Goal: Task Accomplishment & Management: Manage account settings

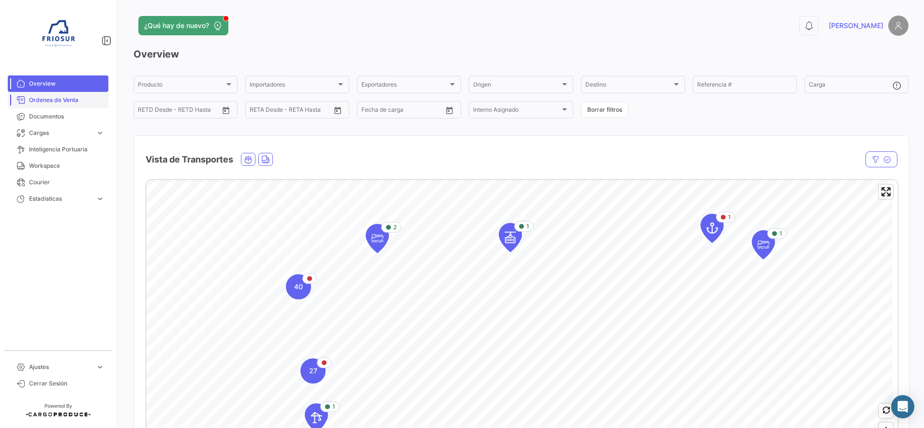
click at [92, 97] on span "Ordenes de Venta" at bounding box center [66, 100] width 75 height 9
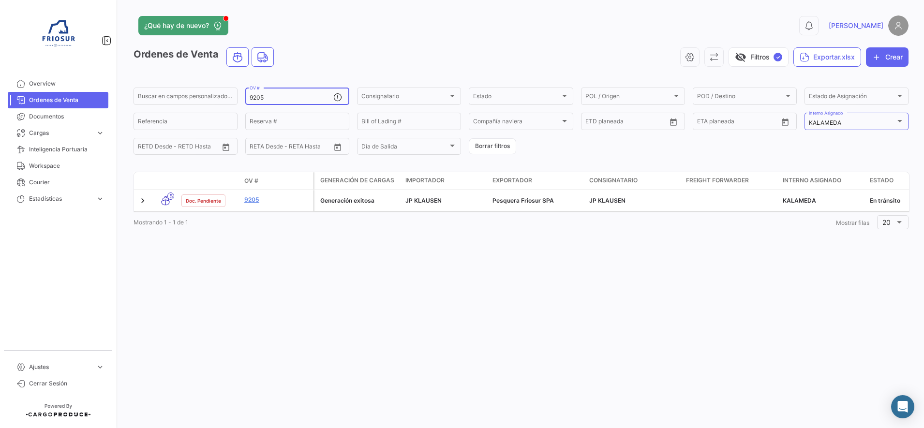
click at [276, 89] on div "9205 OV #" at bounding box center [291, 95] width 84 height 19
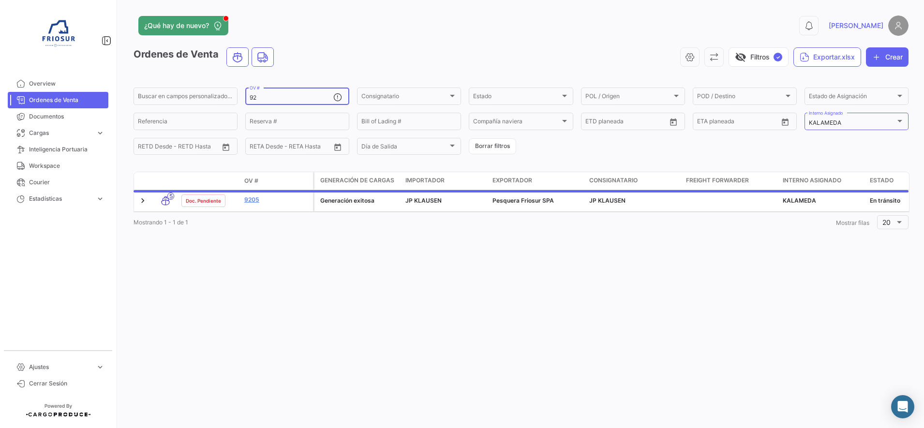
type input "9"
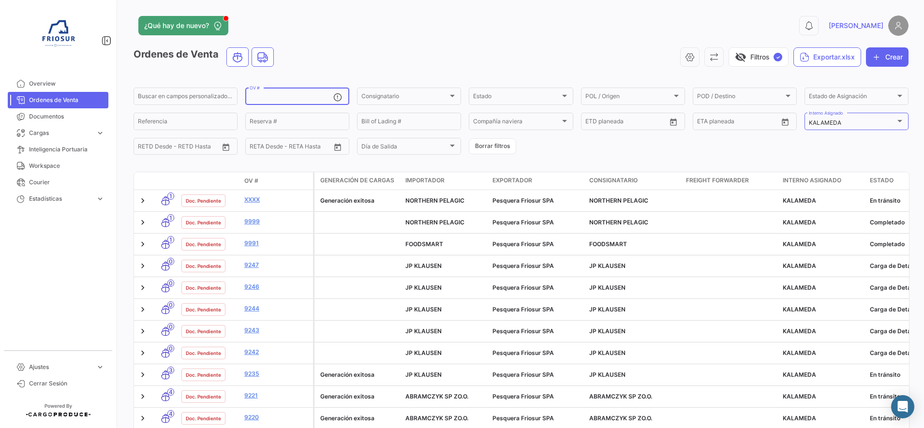
click at [280, 95] on input "OV #" at bounding box center [291, 97] width 84 height 7
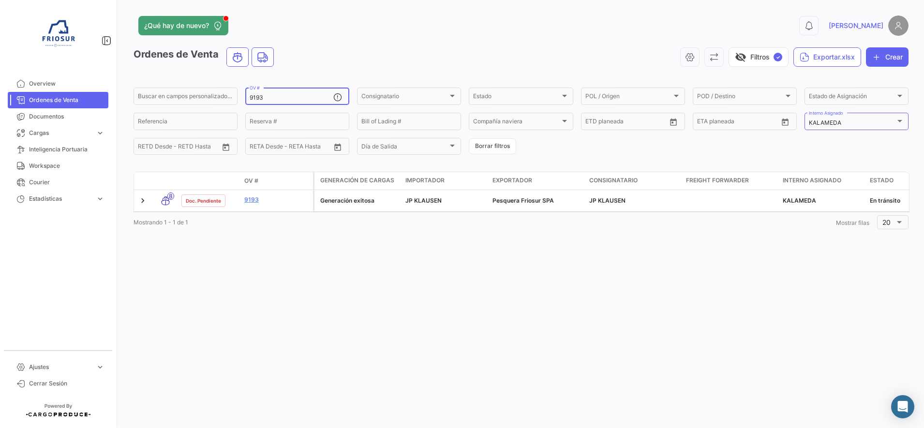
type input "9193"
click at [686, 58] on icon "button" at bounding box center [690, 57] width 10 height 10
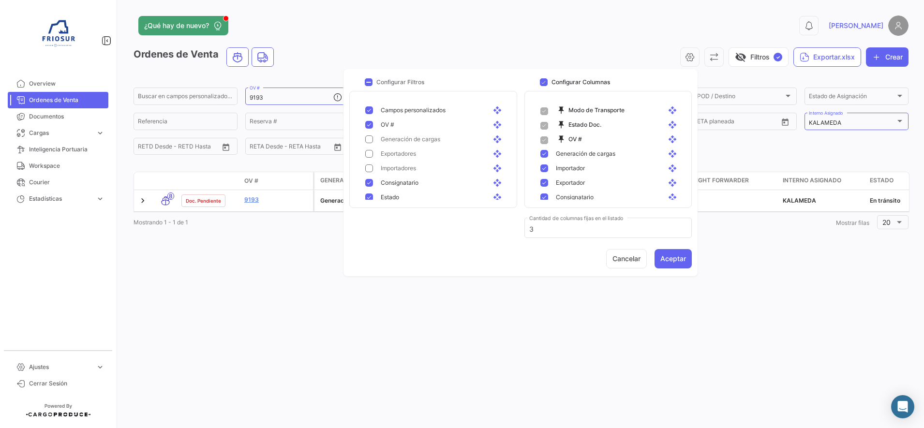
click at [544, 155] on mat-pseudo-checkbox at bounding box center [544, 154] width 8 height 8
checkbox input "false"
click at [543, 109] on mat-pseudo-checkbox at bounding box center [544, 108] width 8 height 8
click at [543, 118] on div "Exportador open_with" at bounding box center [609, 122] width 155 height 15
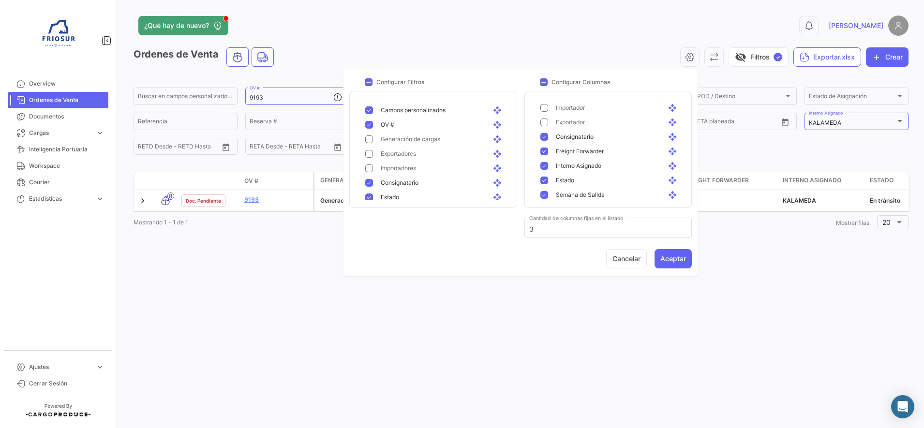
click at [543, 157] on div "Freight Forwarder open_with" at bounding box center [609, 151] width 155 height 15
click at [543, 152] on mat-pseudo-checkbox at bounding box center [544, 149] width 8 height 8
click at [545, 143] on mat-pseudo-checkbox at bounding box center [544, 144] width 8 height 8
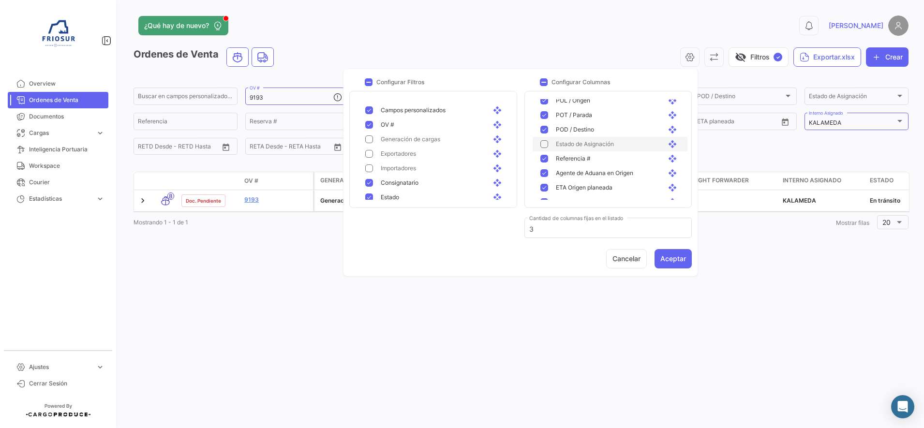
scroll to position [302, 0]
click at [543, 114] on mat-pseudo-checkbox at bounding box center [544, 113] width 8 height 8
click at [545, 170] on mat-pseudo-checkbox at bounding box center [544, 171] width 8 height 8
click at [543, 183] on mat-pseudo-checkbox at bounding box center [544, 185] width 8 height 8
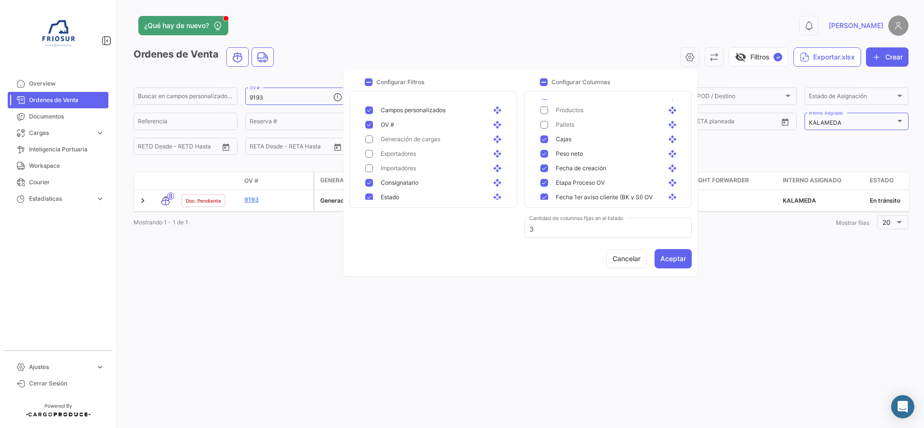
click at [544, 137] on mat-pseudo-checkbox at bounding box center [544, 139] width 8 height 8
click at [543, 154] on mat-pseudo-checkbox at bounding box center [544, 154] width 8 height 8
click at [543, 167] on mat-pseudo-checkbox at bounding box center [544, 168] width 8 height 8
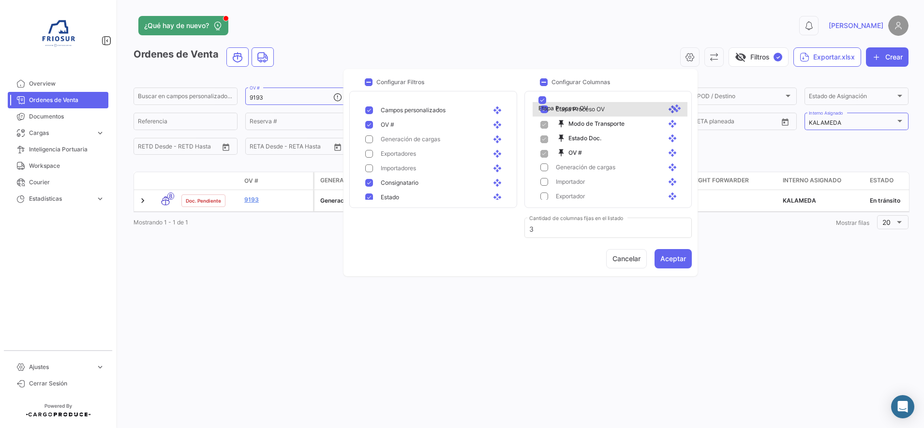
scroll to position [0, 0]
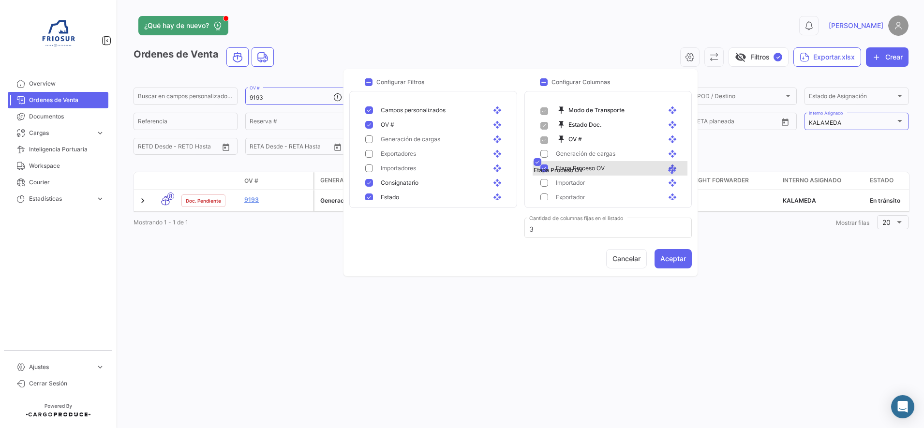
drag, startPoint x: 661, startPoint y: 119, endPoint x: 662, endPoint y: 162, distance: 43.5
click at [670, 259] on button "Aceptar" at bounding box center [672, 258] width 37 height 19
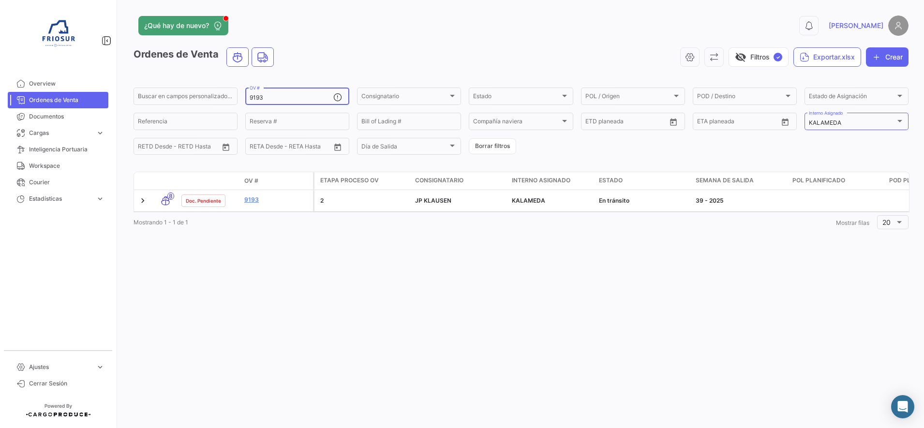
click at [274, 97] on input "9193" at bounding box center [291, 97] width 84 height 7
click at [274, 97] on input "9194" at bounding box center [291, 97] width 84 height 7
click at [277, 94] on div "9196 OV #" at bounding box center [291, 95] width 84 height 19
click at [285, 97] on input "9160" at bounding box center [291, 97] width 84 height 7
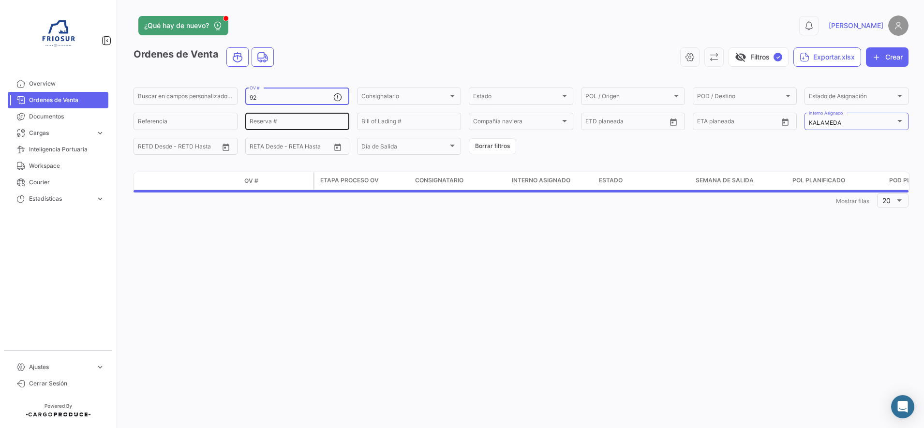
type input "9"
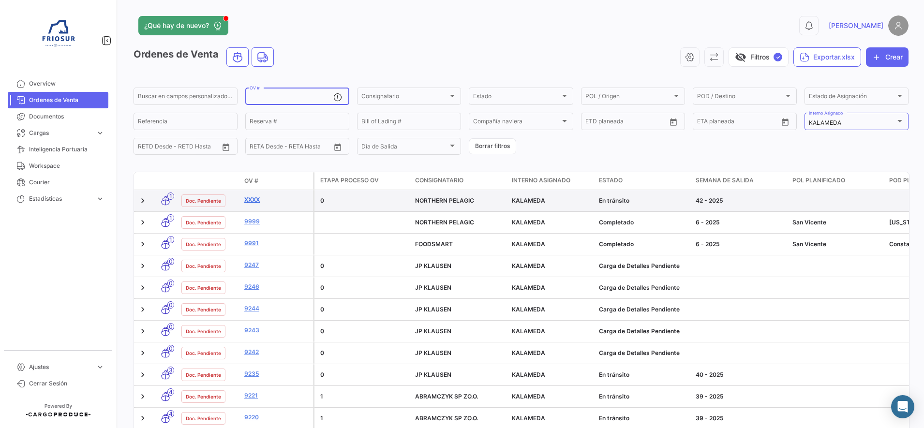
click at [249, 198] on link "xxxx" at bounding box center [276, 199] width 65 height 9
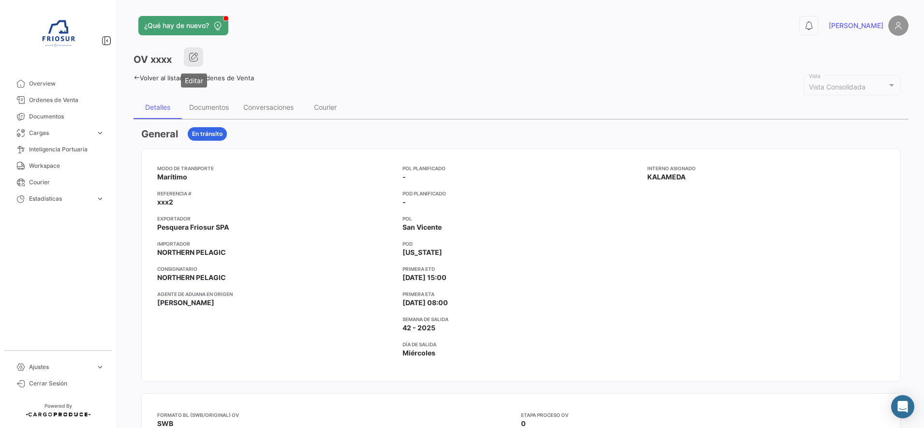
click at [192, 56] on icon "button" at bounding box center [194, 57] width 10 height 10
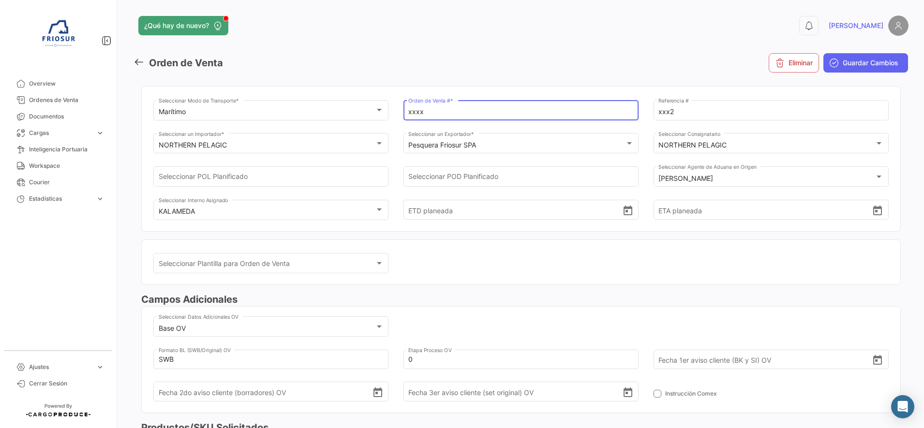
click at [454, 116] on input "xxxx" at bounding box center [520, 112] width 225 height 8
type input "x"
type input "9287"
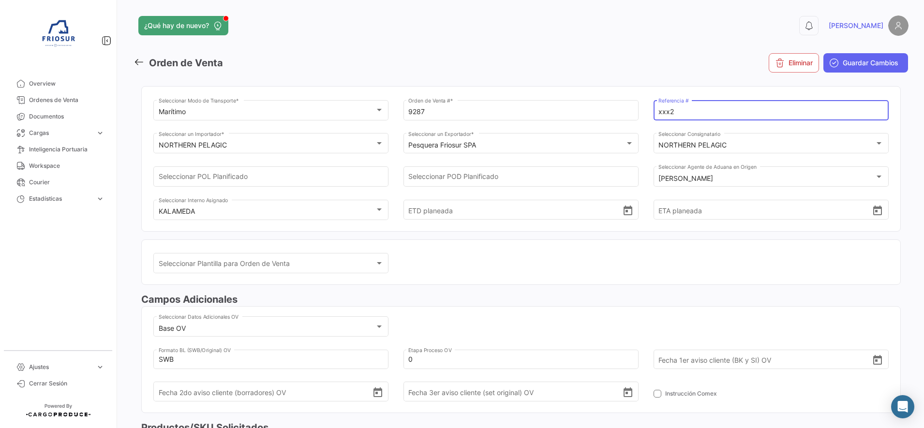
click at [682, 110] on input "xxx2" at bounding box center [770, 112] width 225 height 8
type input "x"
type input "5061"
click at [870, 64] on span "Guardar Cambios" at bounding box center [870, 63] width 56 height 10
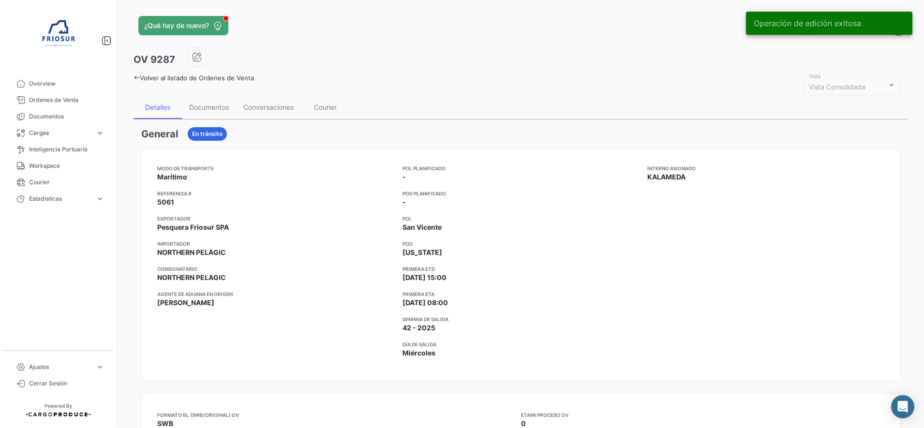
click at [133, 77] on icon at bounding box center [136, 77] width 6 height 6
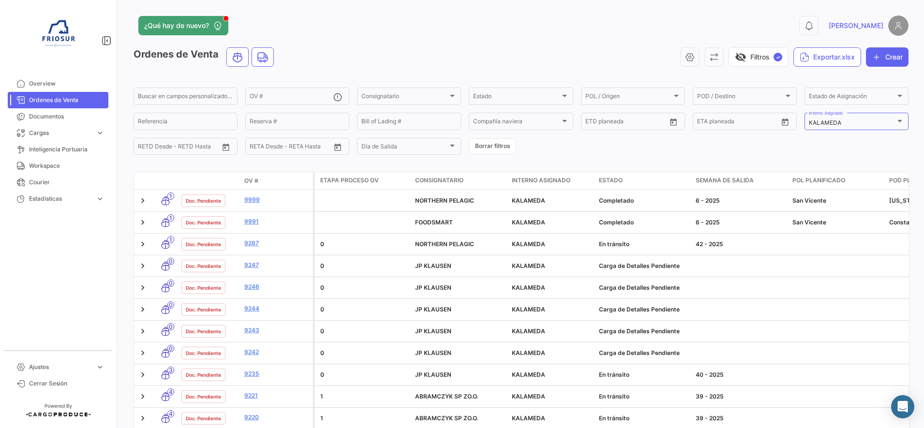
click at [250, 182] on span "OV #" at bounding box center [251, 180] width 14 height 9
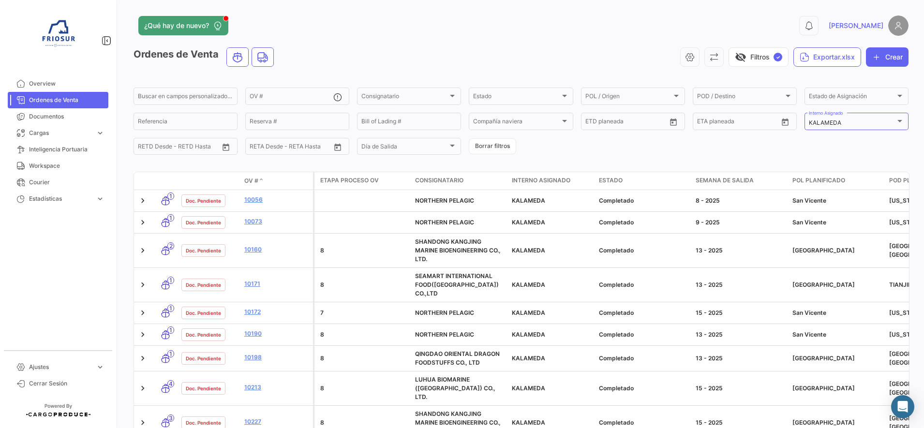
click at [254, 182] on span "OV #" at bounding box center [251, 180] width 14 height 9
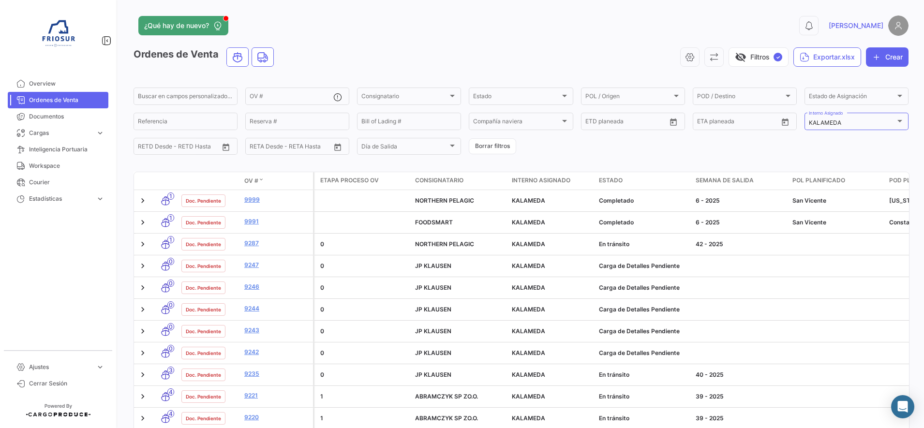
click at [700, 178] on span "Semana de Salida" at bounding box center [724, 180] width 58 height 9
click at [713, 183] on span "Semana de Salida" at bounding box center [724, 180] width 58 height 9
click at [685, 54] on icon "button" at bounding box center [690, 57] width 10 height 10
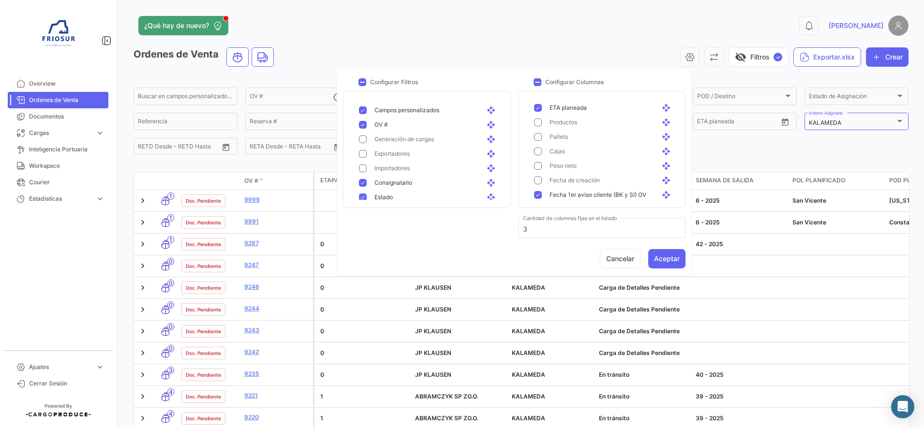
scroll to position [426, 0]
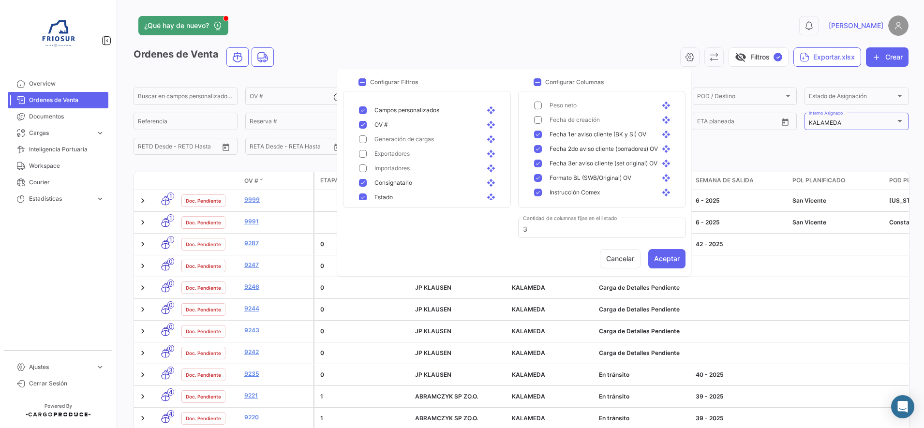
click at [534, 191] on mat-pseudo-checkbox at bounding box center [538, 193] width 8 height 8
click at [535, 178] on mat-pseudo-checkbox at bounding box center [538, 178] width 8 height 8
click at [677, 259] on button "Aceptar" at bounding box center [666, 258] width 37 height 19
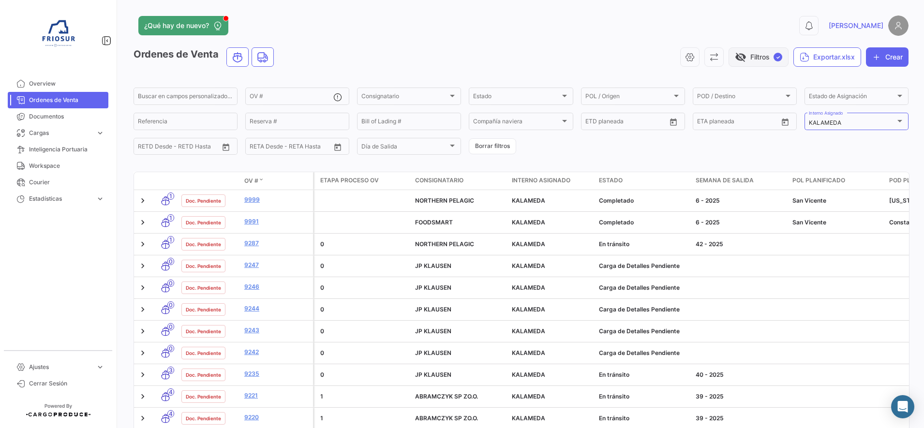
click at [737, 59] on span "visibility_off" at bounding box center [740, 57] width 12 height 12
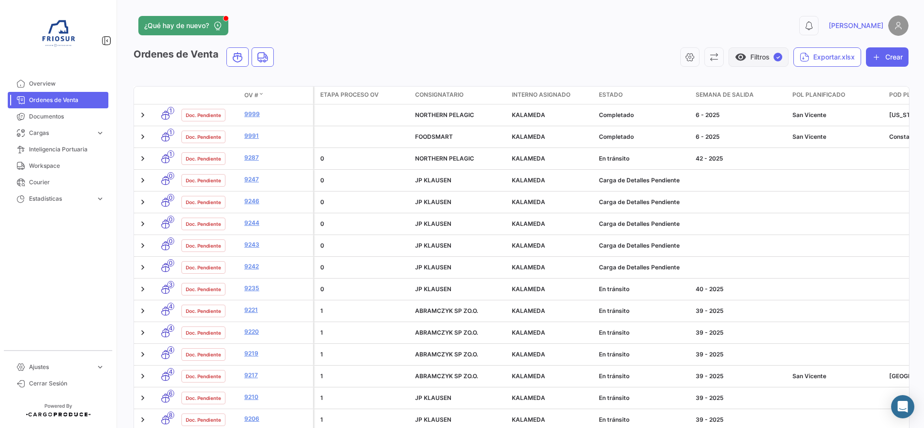
click at [758, 61] on button "visibility Filtros ✓" at bounding box center [758, 56] width 60 height 19
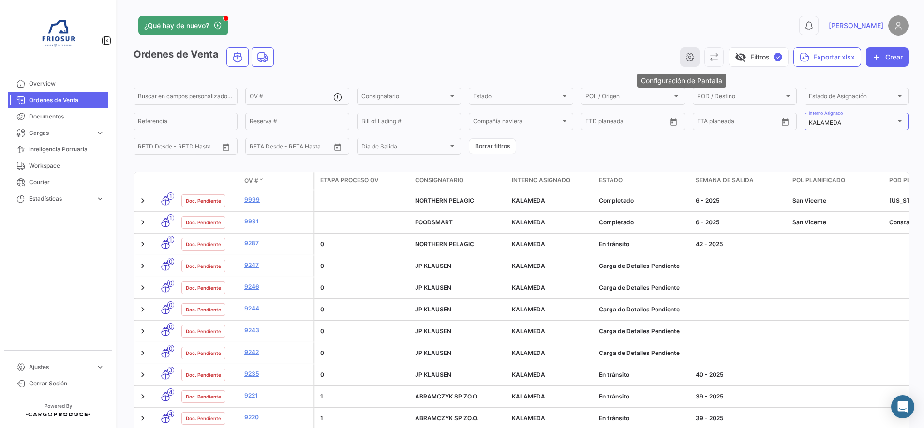
click at [685, 56] on icon "button" at bounding box center [690, 57] width 10 height 10
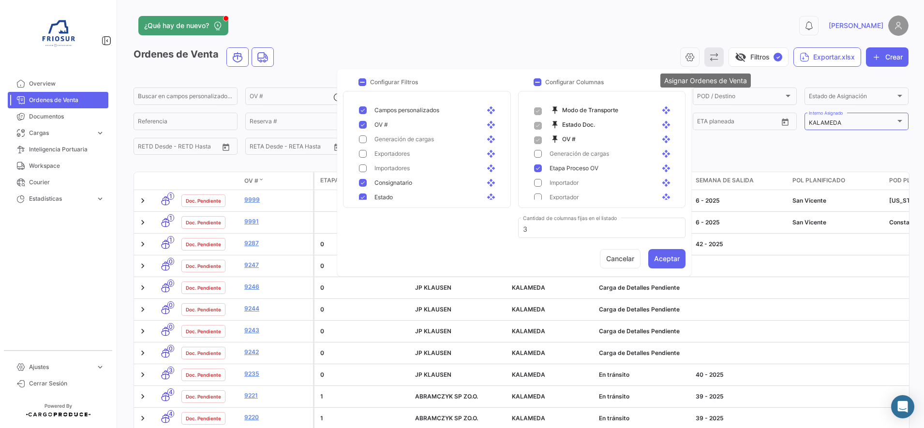
click at [710, 57] on icon "button" at bounding box center [714, 57] width 10 height 10
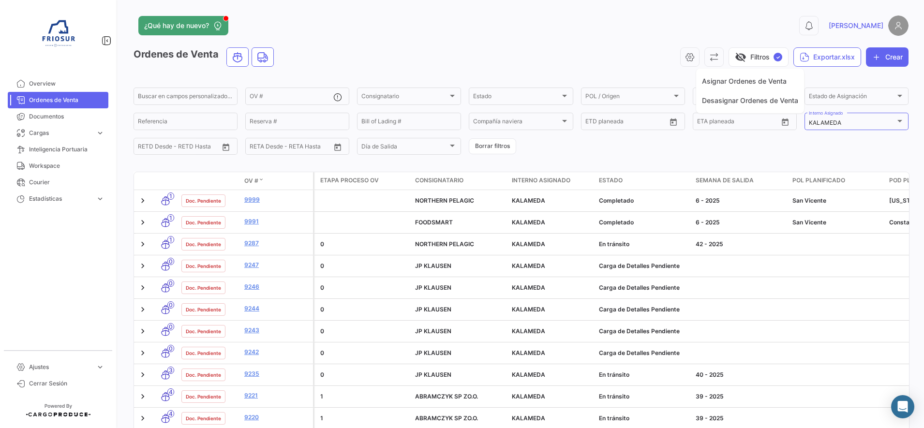
click at [678, 61] on div at bounding box center [462, 214] width 924 height 428
click at [685, 61] on icon "button" at bounding box center [690, 57] width 10 height 10
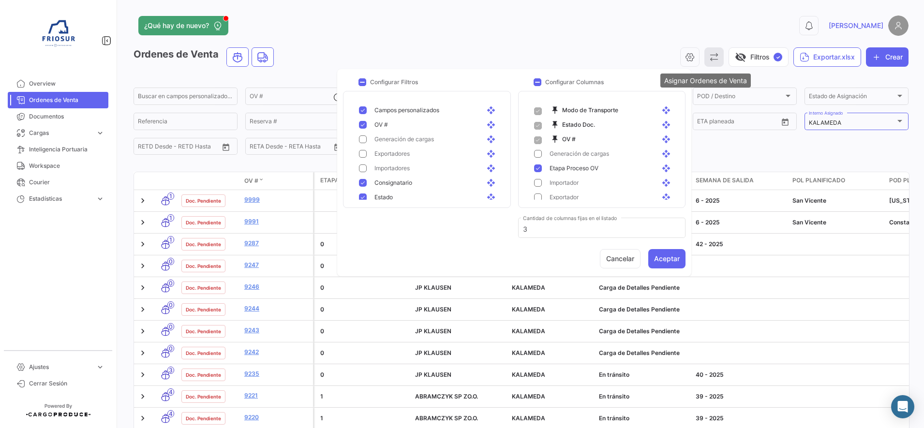
click at [709, 60] on icon "button" at bounding box center [714, 57] width 10 height 10
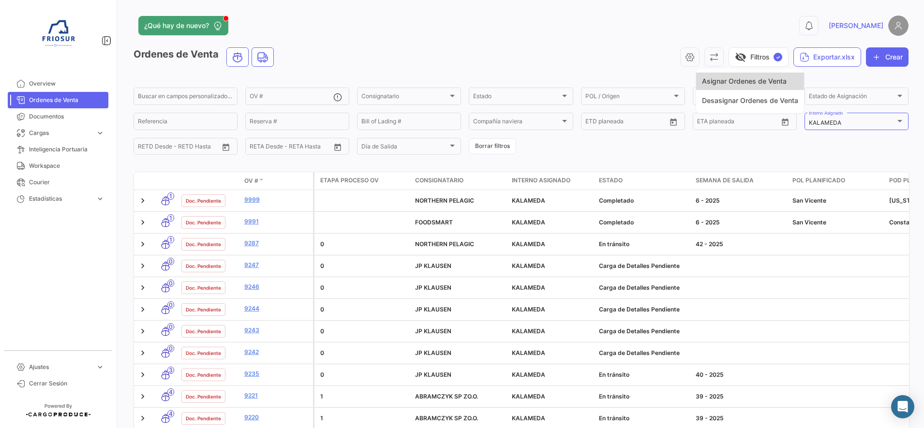
click at [728, 81] on span "Asignar Ordenes de Venta" at bounding box center [744, 81] width 85 height 8
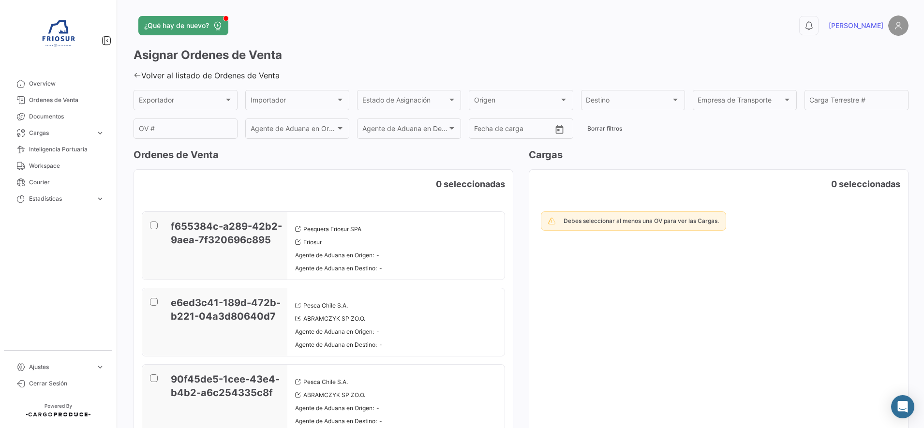
click at [133, 73] on icon at bounding box center [137, 75] width 8 height 8
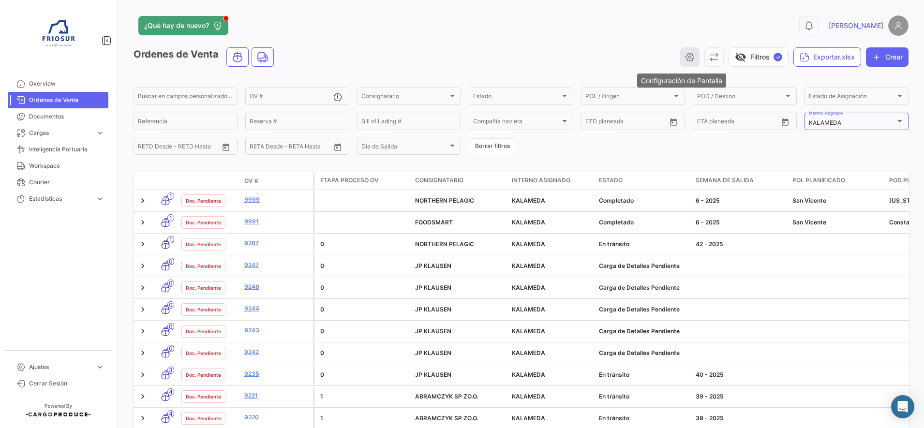
click at [685, 59] on icon "button" at bounding box center [690, 57] width 10 height 10
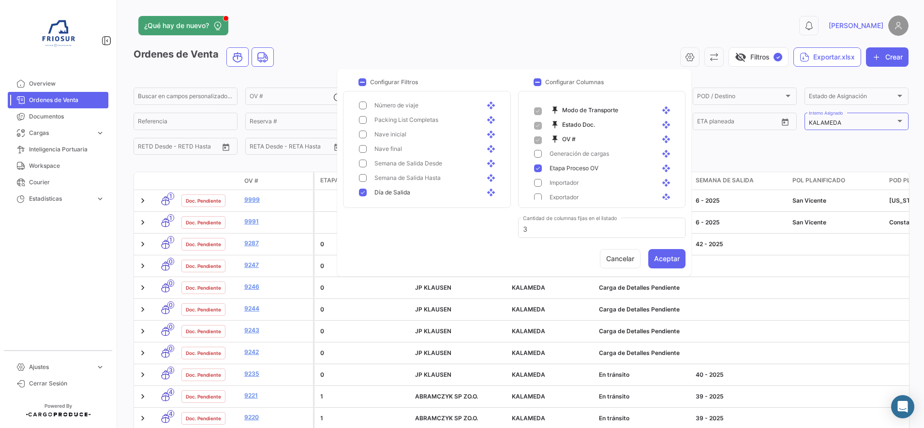
click at [535, 124] on span at bounding box center [538, 126] width 8 height 8
click at [661, 126] on mat-icon "open_with" at bounding box center [667, 124] width 12 height 9
click at [538, 126] on span at bounding box center [538, 126] width 8 height 8
click at [661, 124] on mat-icon "open_with" at bounding box center [667, 124] width 12 height 9
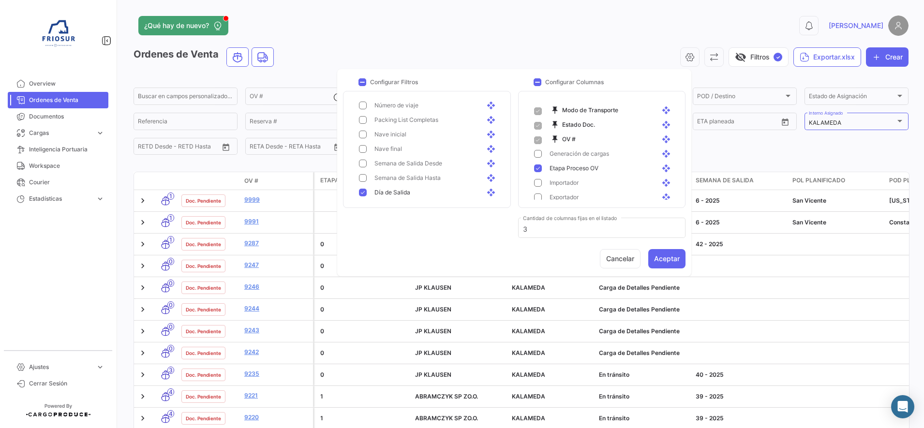
click at [656, 115] on span "push_pin Modo de Transporte open_with" at bounding box center [603, 110] width 155 height 15
click at [661, 110] on mat-icon "open_with" at bounding box center [667, 110] width 12 height 9
click at [535, 81] on span at bounding box center [537, 82] width 8 height 8
click at [537, 86] on input "Configurar Columnas" at bounding box center [537, 86] width 0 height 0
click at [535, 81] on span at bounding box center [537, 82] width 8 height 8
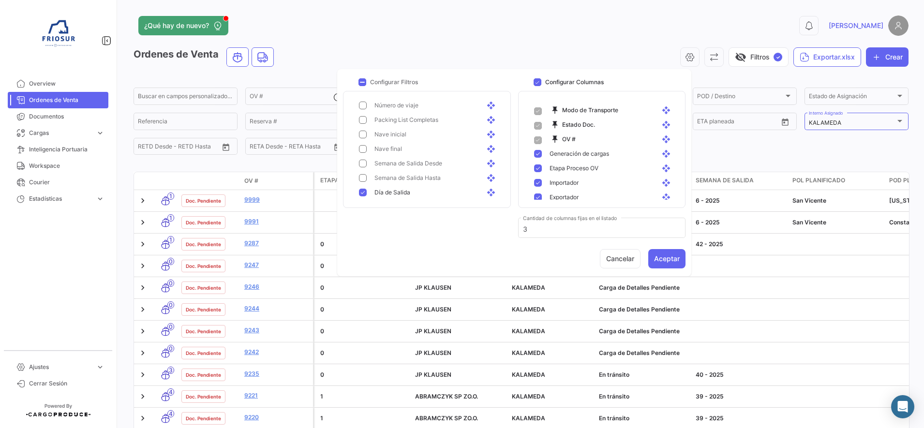
click at [537, 86] on input "Configurar Columnas" at bounding box center [537, 86] width 0 height 0
checkbox input "false"
click at [624, 263] on button "Cancelar" at bounding box center [620, 258] width 41 height 19
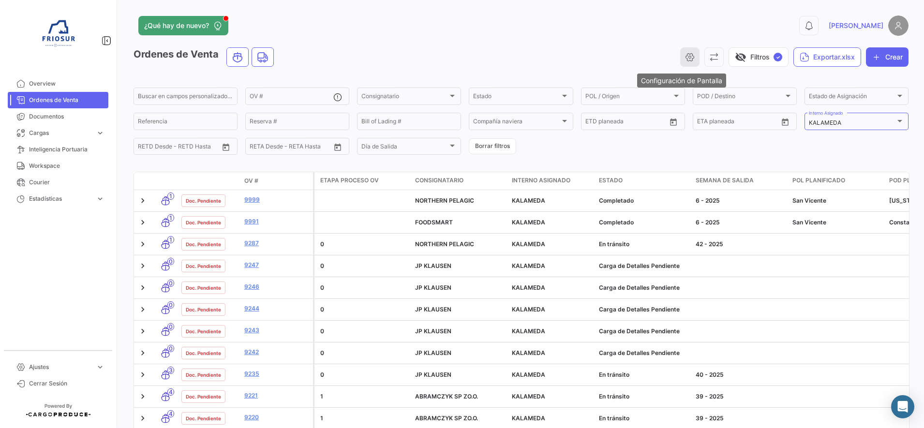
click at [685, 61] on icon "button" at bounding box center [690, 57] width 10 height 10
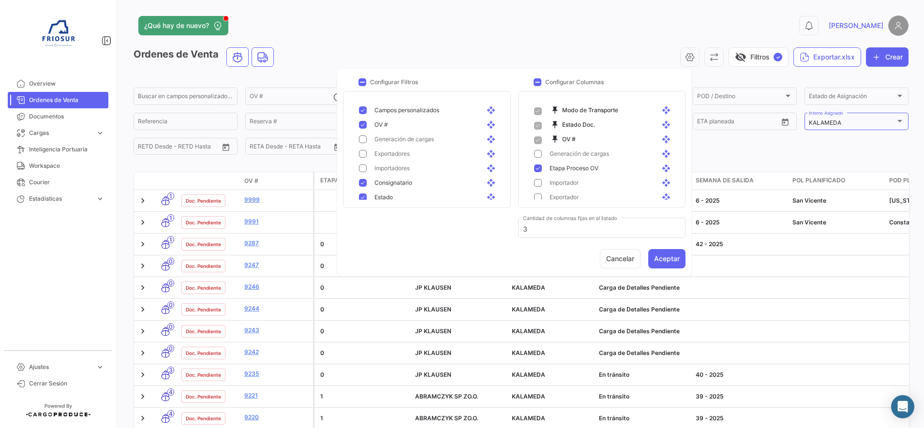
click at [537, 123] on span at bounding box center [538, 126] width 8 height 8
click at [496, 20] on div "¿Qué hay de nuevo?" at bounding box center [346, 25] width 426 height 19
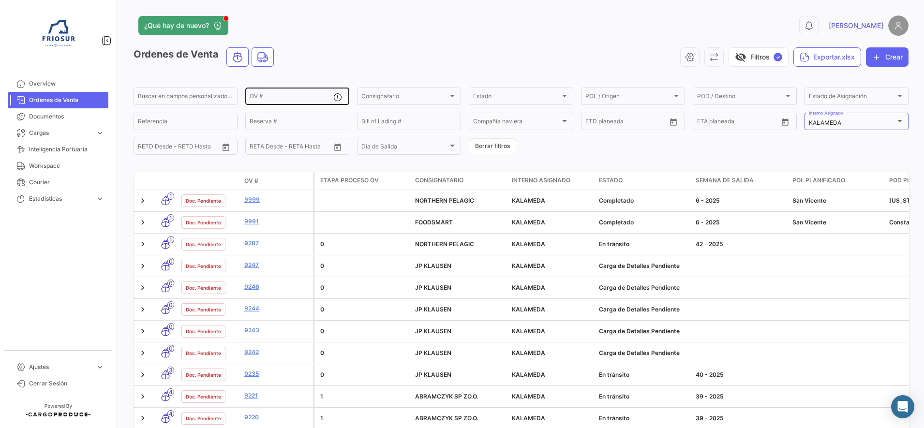
click at [289, 95] on input "OV #" at bounding box center [291, 97] width 84 height 7
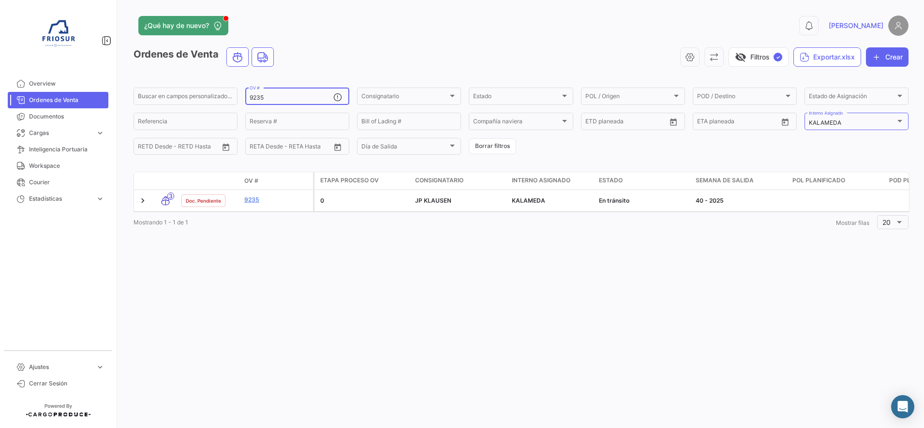
type input "9235"
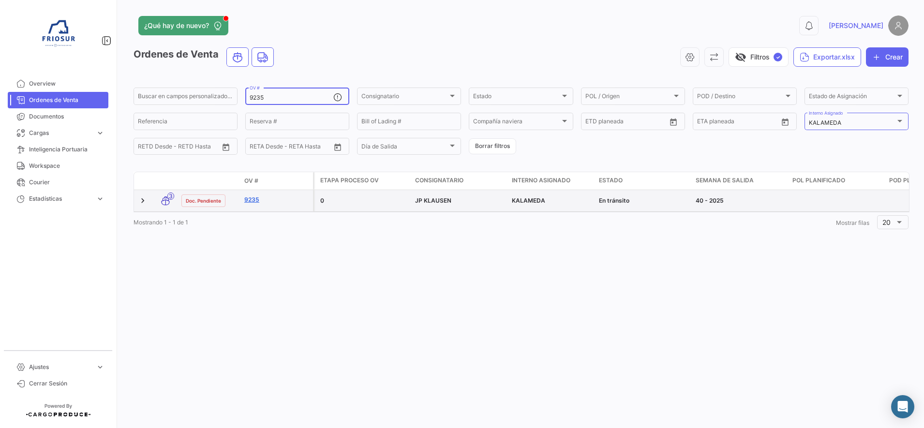
click at [254, 202] on link "9235" at bounding box center [276, 199] width 65 height 9
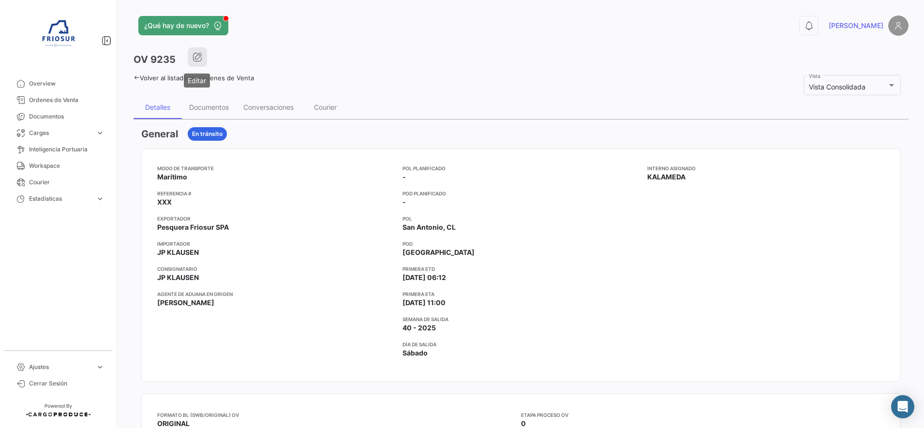
click at [194, 55] on icon "button" at bounding box center [197, 57] width 10 height 10
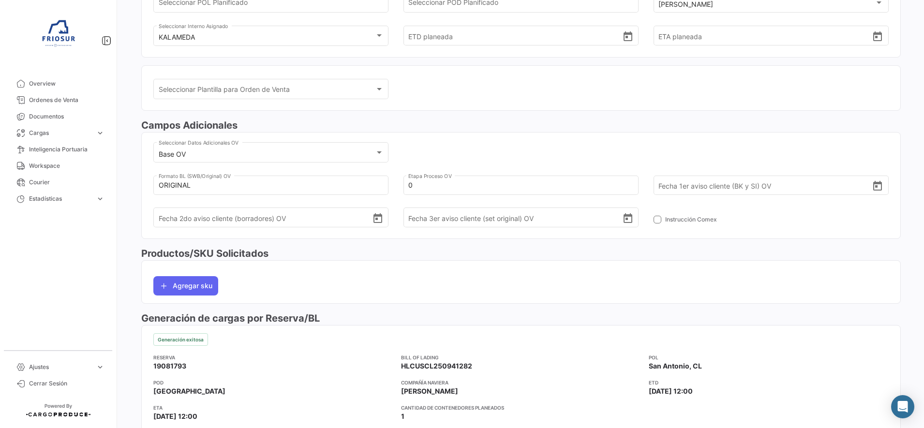
scroll to position [181, 0]
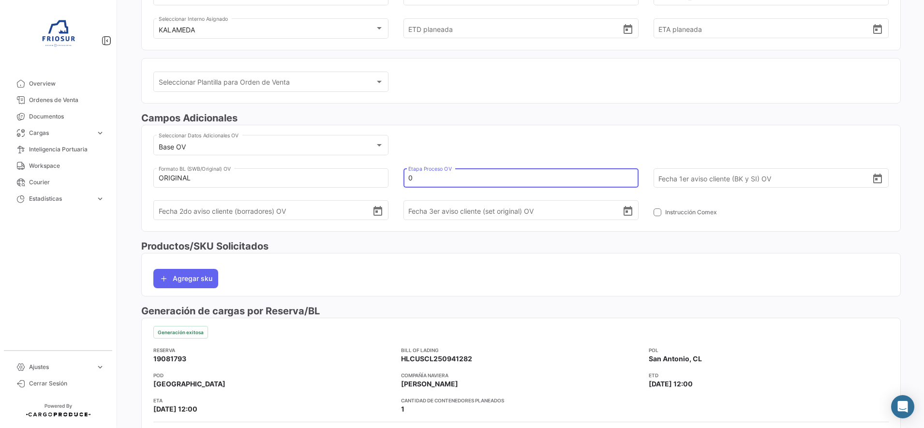
click at [442, 171] on input "0" at bounding box center [515, 178] width 214 height 34
type input "1"
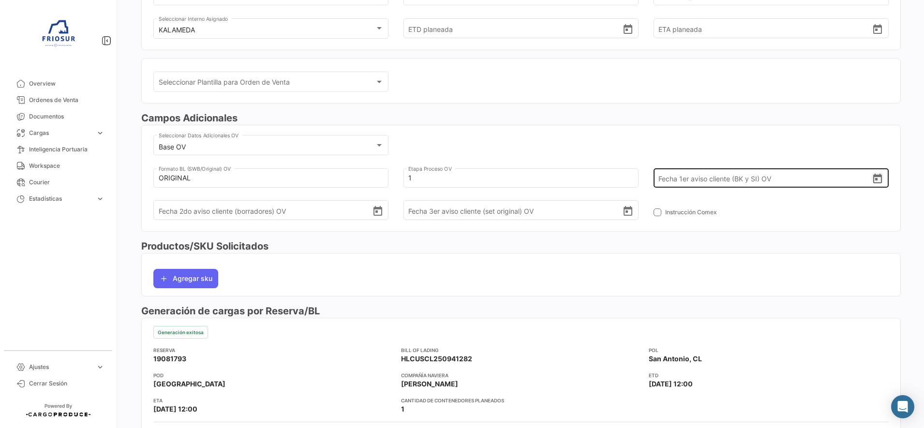
click at [873, 178] on icon "Open calendar" at bounding box center [877, 179] width 12 height 12
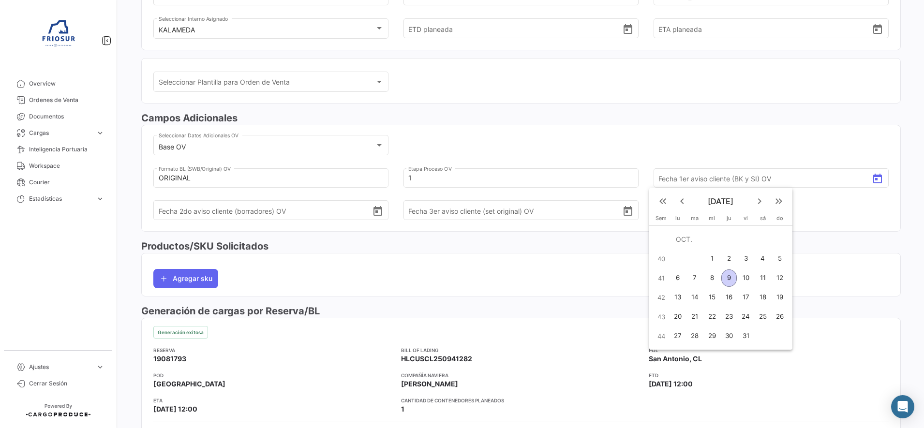
click at [729, 279] on div "9" at bounding box center [728, 277] width 15 height 17
type input "[DATE]"
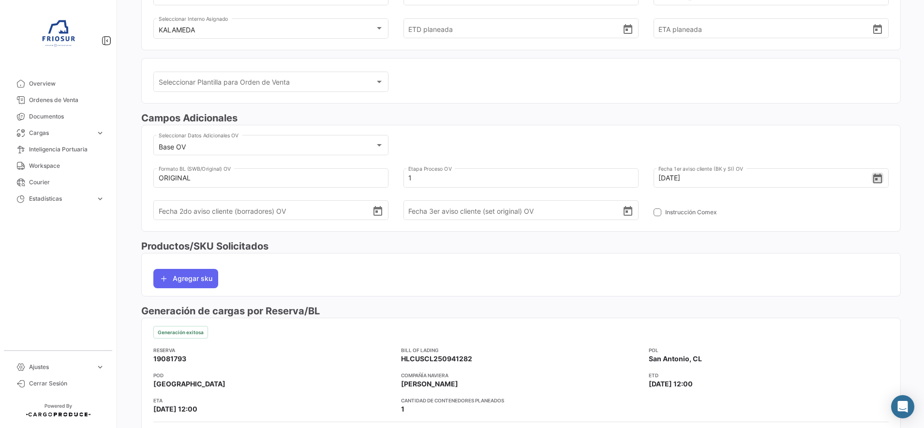
click at [692, 128] on mat-card "Base OV Seleccionar Datos Adicionales OV ORIGINAL Formato BL (SWB/Original) OV …" at bounding box center [520, 178] width 759 height 106
click at [631, 140] on div "Base OV Seleccionar Datos Adicionales OV ORIGINAL Formato BL (SWB/Original) OV …" at bounding box center [520, 182] width 735 height 98
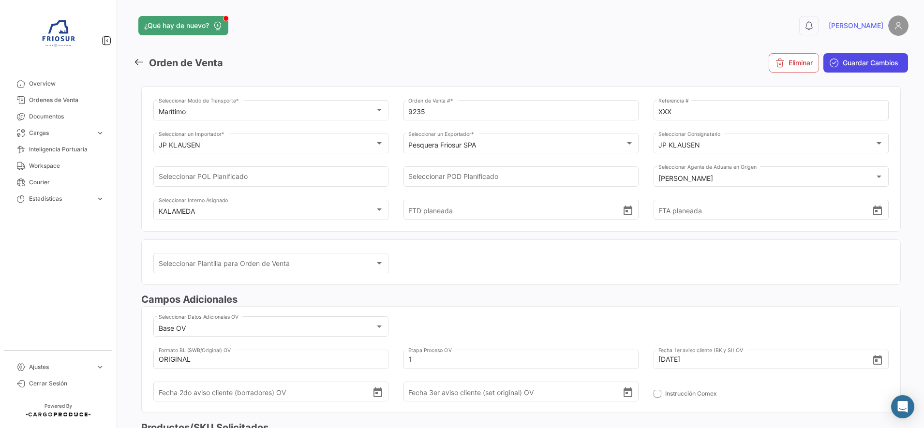
click at [878, 69] on button "Guardar Cambios" at bounding box center [865, 62] width 85 height 19
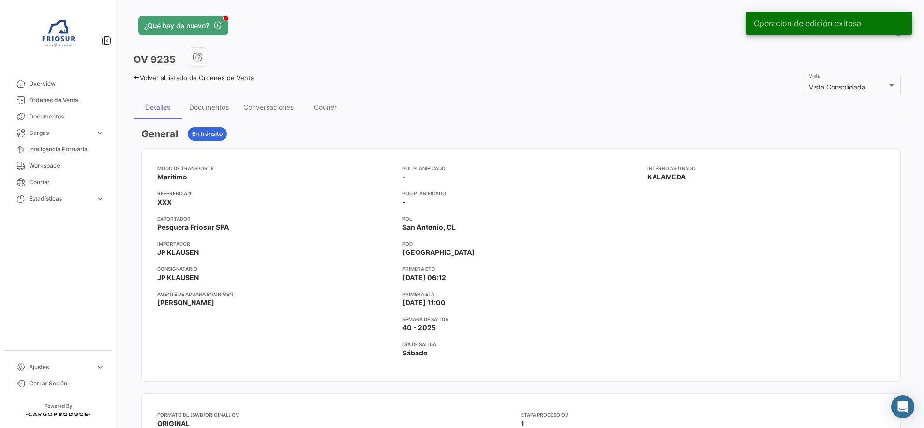
click at [135, 79] on icon at bounding box center [136, 77] width 6 height 6
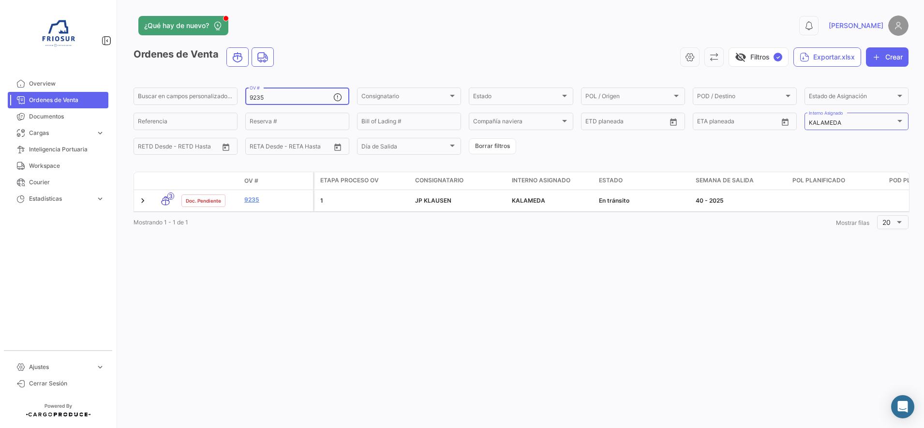
click at [278, 97] on input "9235" at bounding box center [291, 97] width 84 height 7
click at [279, 99] on input "9235" at bounding box center [291, 97] width 84 height 7
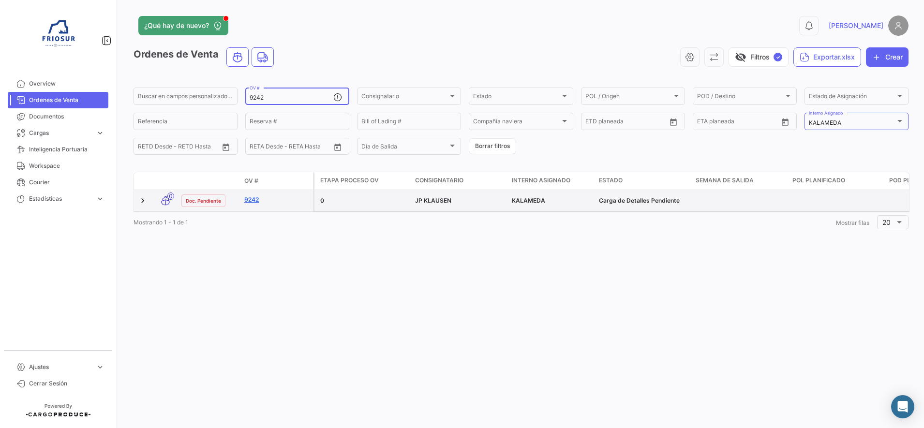
type input "9242"
click at [256, 199] on link "9242" at bounding box center [276, 199] width 65 height 9
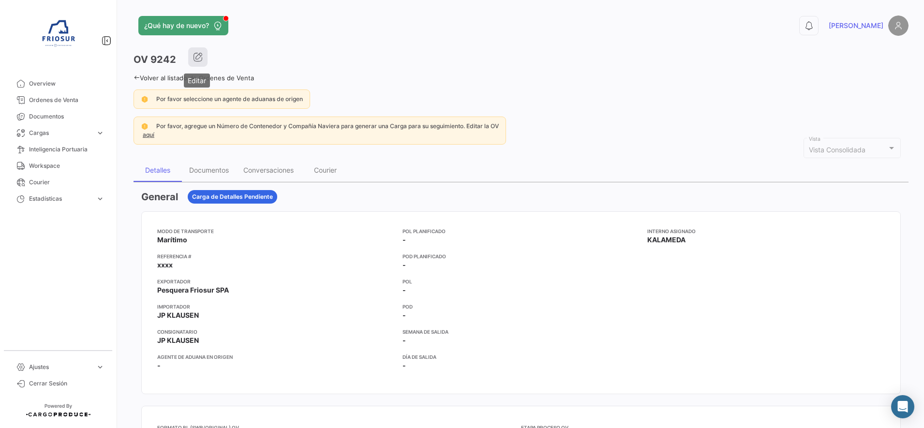
click at [201, 61] on icon "button" at bounding box center [198, 57] width 10 height 10
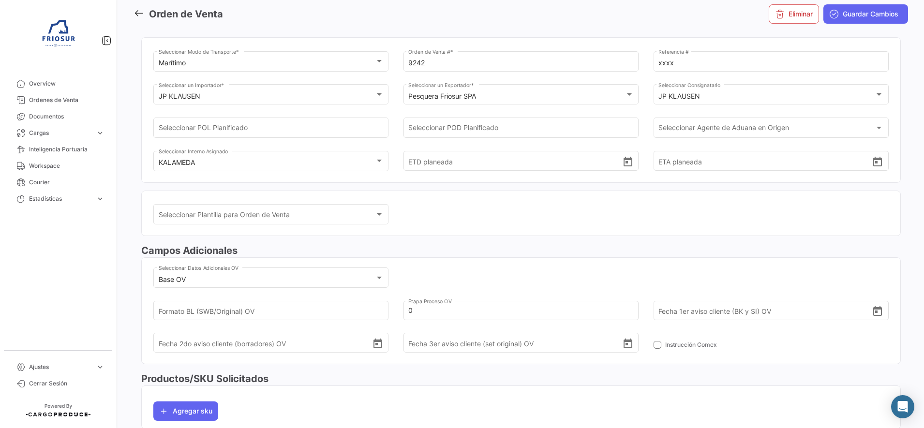
scroll to position [83, 0]
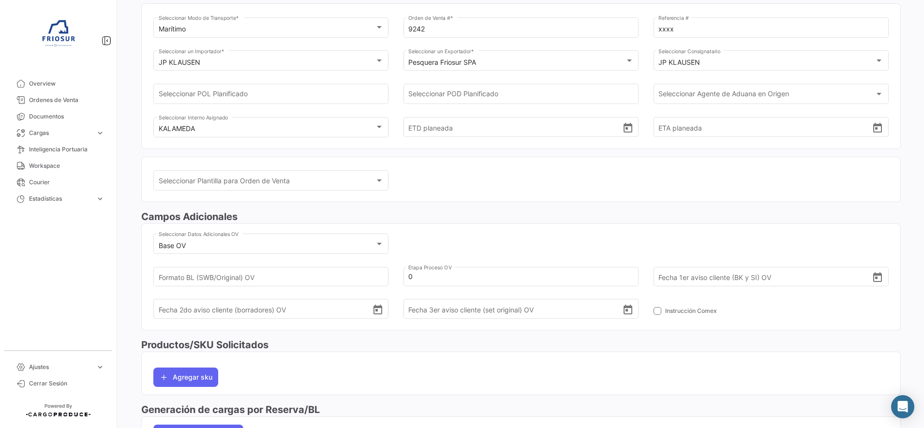
click at [457, 284] on div "Fecha 3er aviso cliente (set original) OV" at bounding box center [520, 301] width 225 height 36
click at [457, 276] on input "0" at bounding box center [515, 277] width 214 height 34
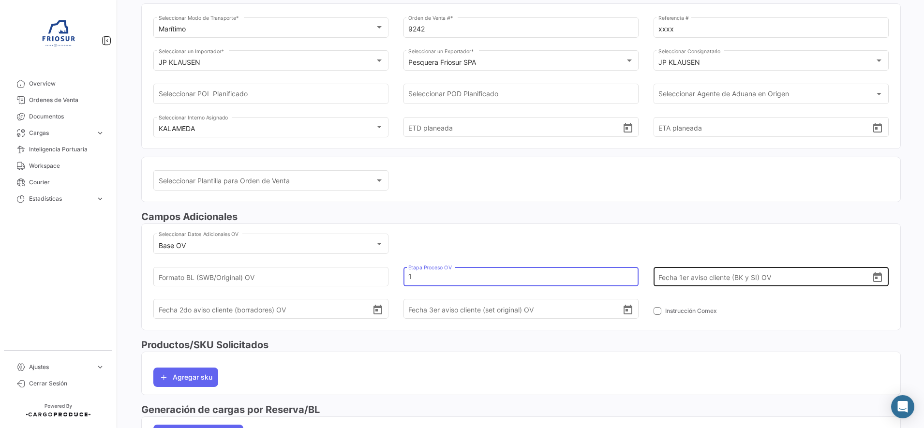
type input "1"
click at [873, 279] on icon "Open calendar" at bounding box center [877, 278] width 12 height 12
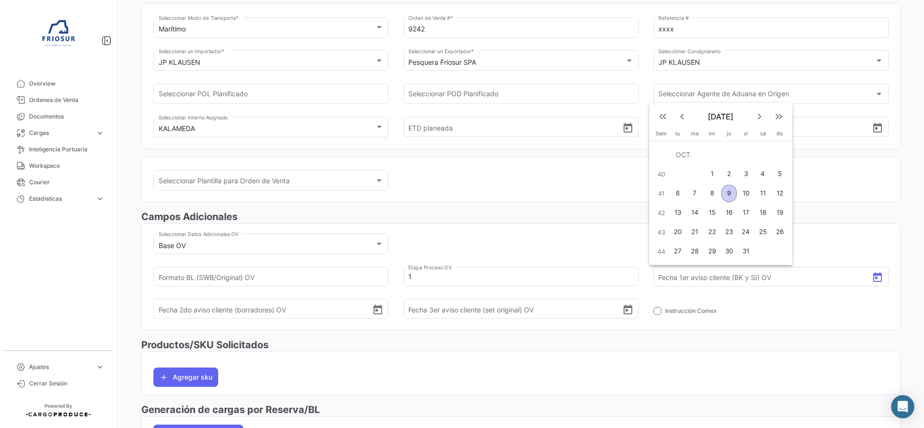
click at [728, 190] on div "9" at bounding box center [728, 193] width 15 height 17
type input "[DATE]"
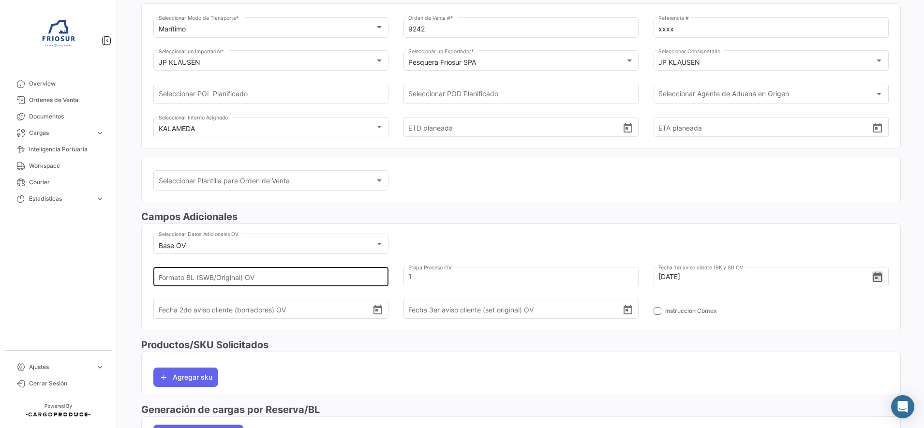
click at [370, 272] on div "Formato BL (SWB/Original) OV" at bounding box center [271, 268] width 225 height 36
type input "ORIGINAL"
click at [581, 234] on div "Base OV Seleccionar Datos Adicionales OV ORIGINAL Formato BL (SWB/Original) OV …" at bounding box center [520, 281] width 735 height 98
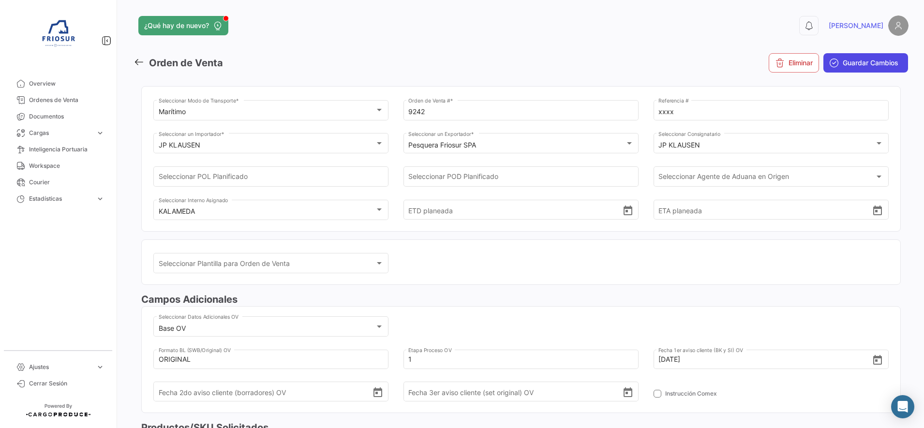
click at [842, 65] on span "Guardar Cambios" at bounding box center [870, 63] width 56 height 10
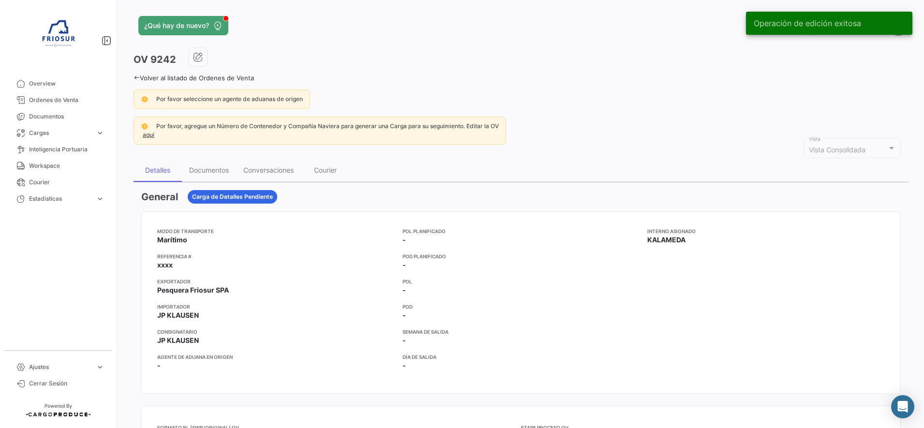
click at [137, 77] on icon at bounding box center [136, 77] width 6 height 6
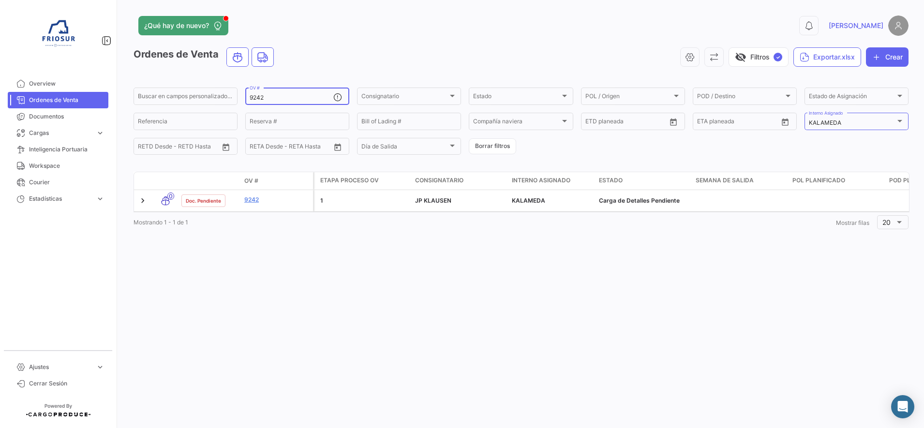
click at [307, 97] on input "9242" at bounding box center [291, 97] width 84 height 7
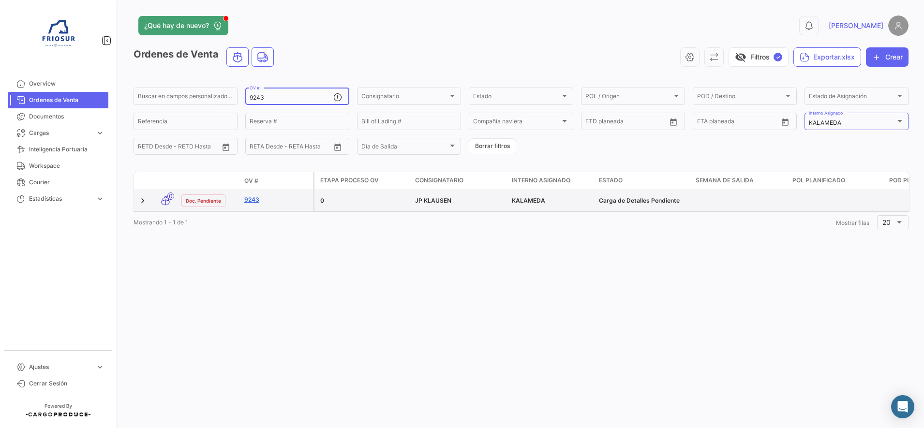
type input "9243"
click at [250, 200] on link "9243" at bounding box center [276, 199] width 65 height 9
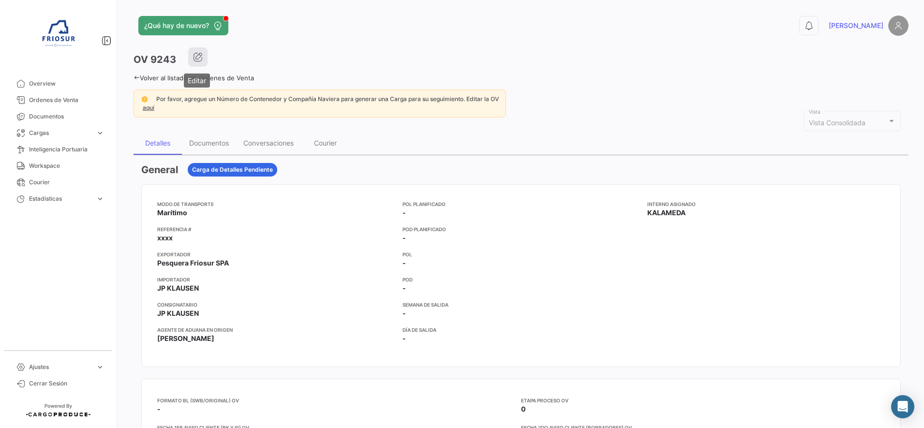
click at [199, 64] on button "button" at bounding box center [197, 56] width 19 height 19
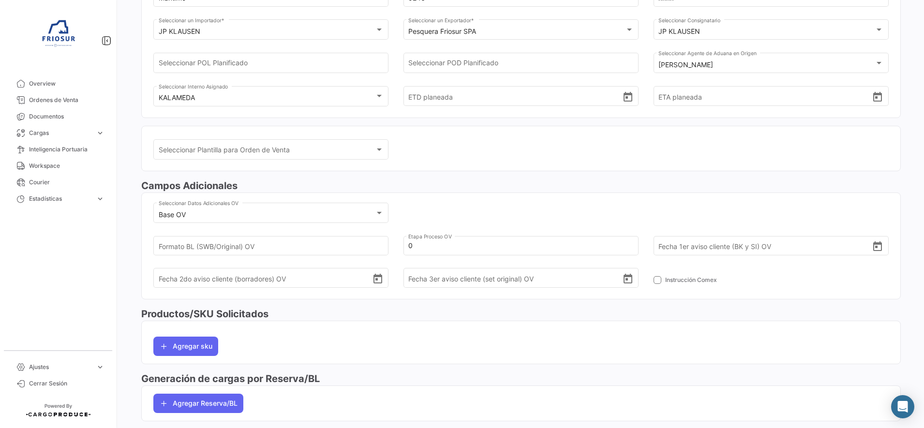
scroll to position [121, 0]
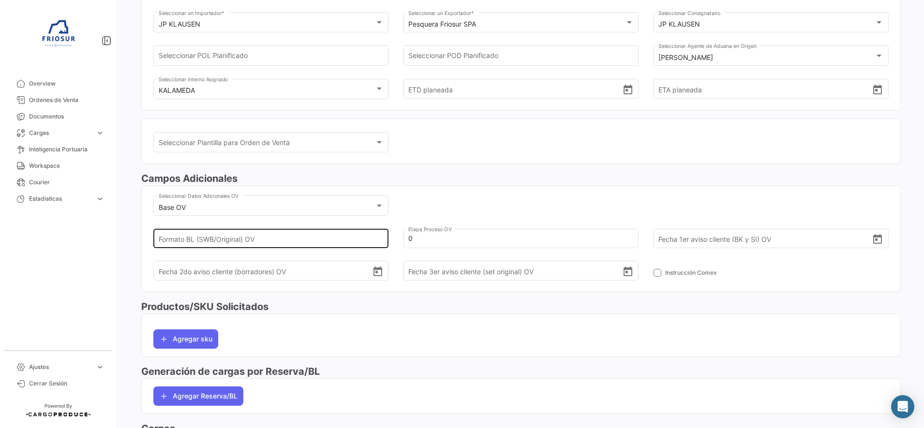
click at [367, 236] on input "Formato BL (SWB/Original) OV" at bounding box center [266, 238] width 214 height 34
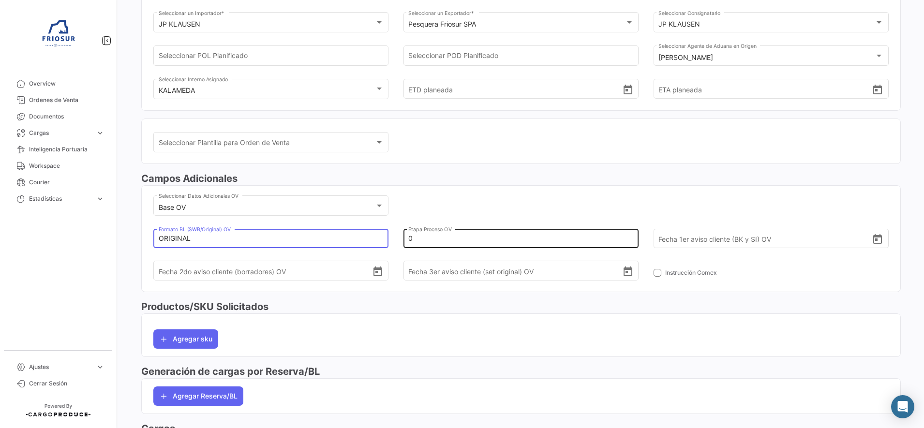
type input "ORIGINAL"
click at [429, 236] on input "0" at bounding box center [515, 238] width 214 height 34
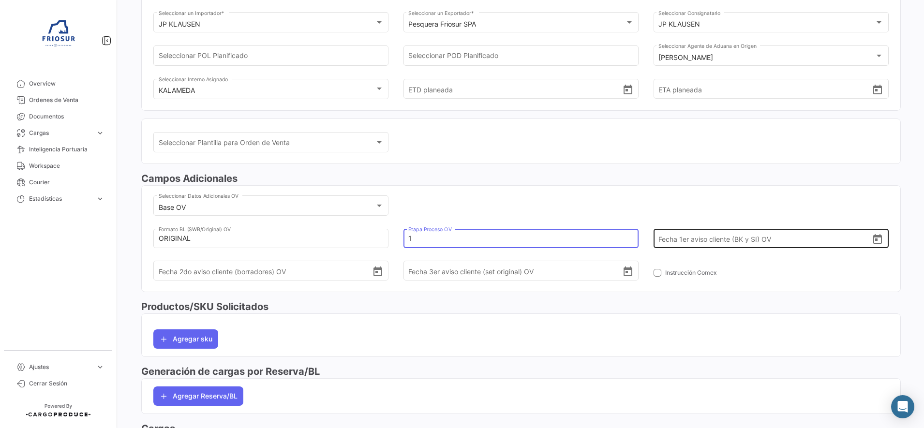
type input "1"
click at [871, 240] on icon "Open calendar" at bounding box center [877, 240] width 12 height 12
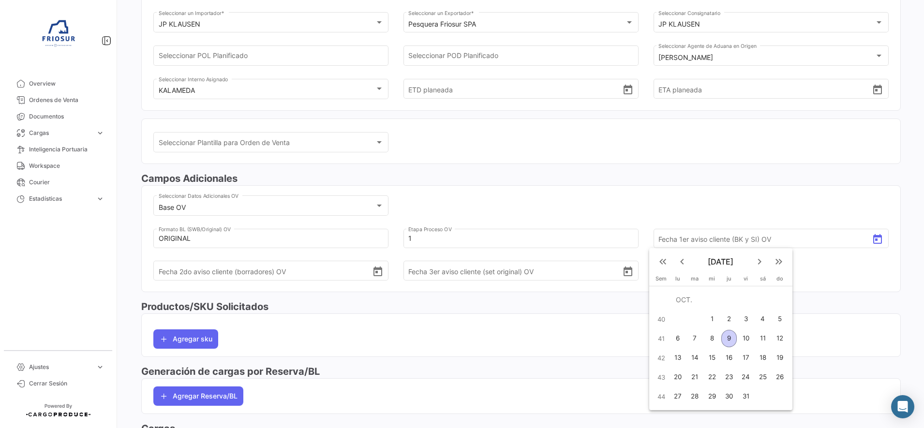
click at [727, 338] on div "9" at bounding box center [728, 338] width 15 height 17
type input "[DATE]"
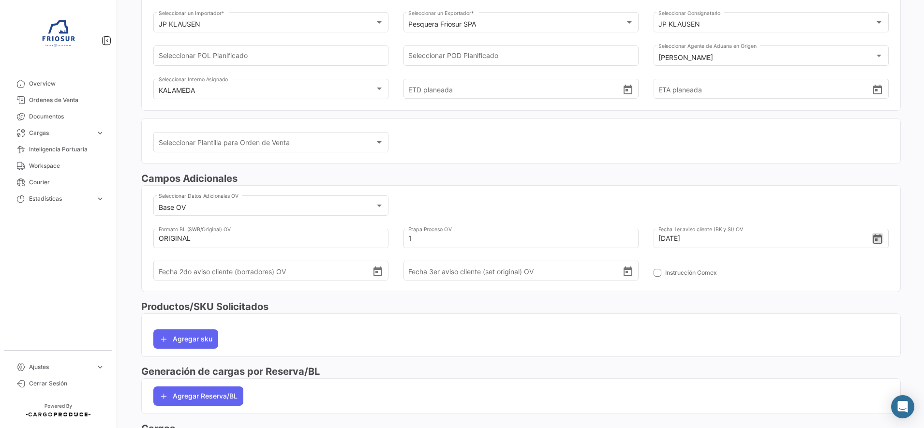
click at [658, 193] on div "Base OV Seleccionar Datos Adicionales OV ORIGINAL Formato BL (SWB/Original) OV …" at bounding box center [520, 242] width 735 height 98
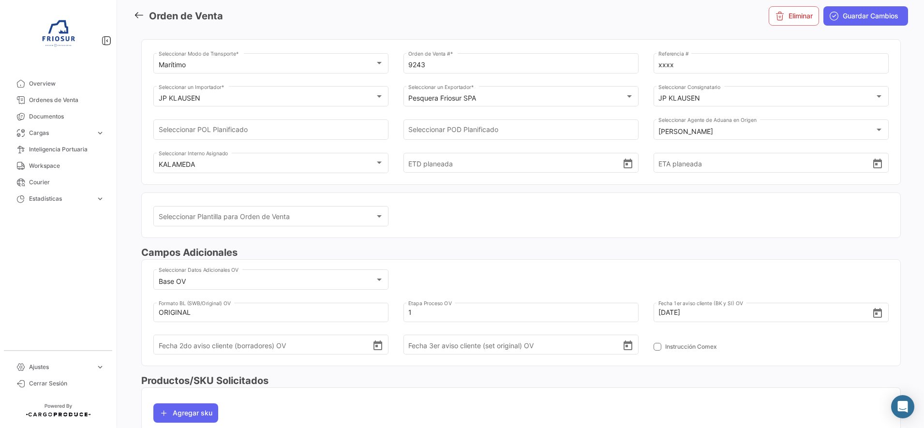
scroll to position [0, 0]
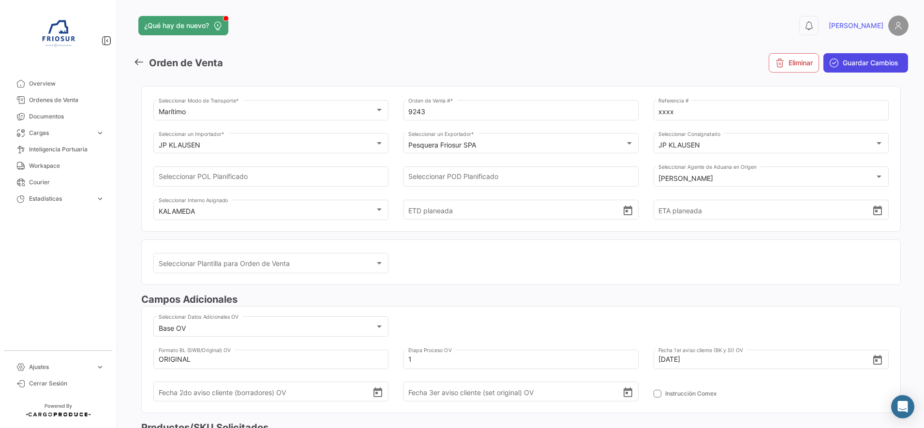
click at [865, 65] on span "Guardar Cambios" at bounding box center [870, 63] width 56 height 10
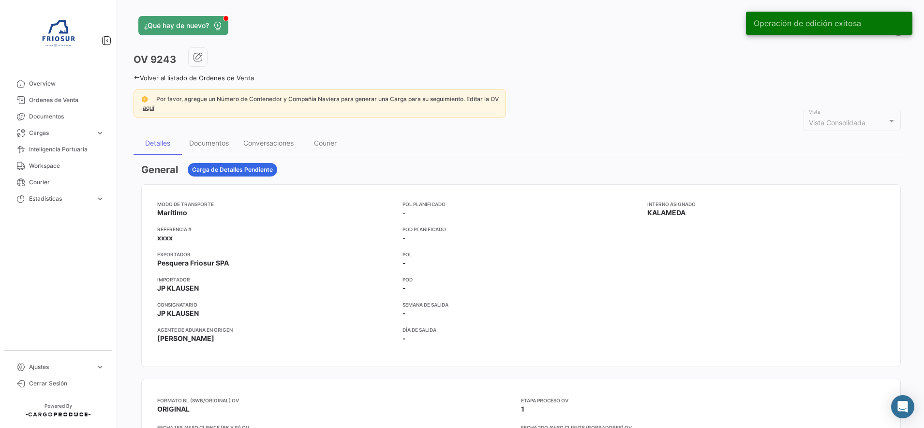
click at [134, 75] on icon at bounding box center [136, 77] width 6 height 6
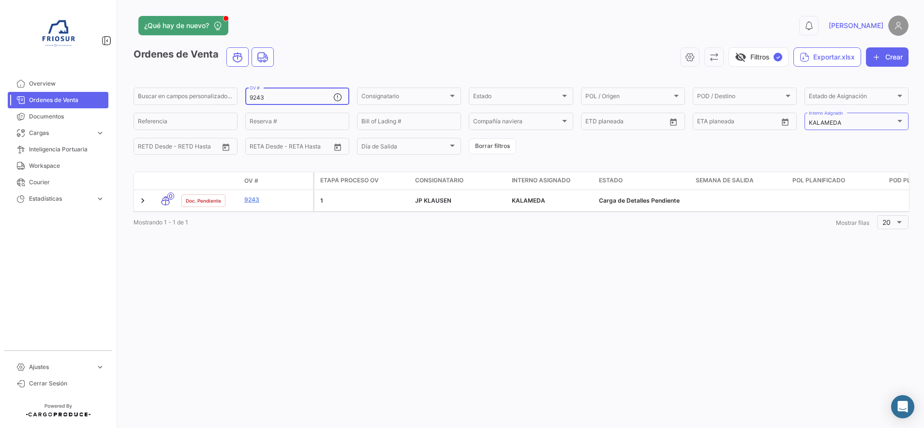
click at [278, 97] on input "9243" at bounding box center [291, 97] width 84 height 7
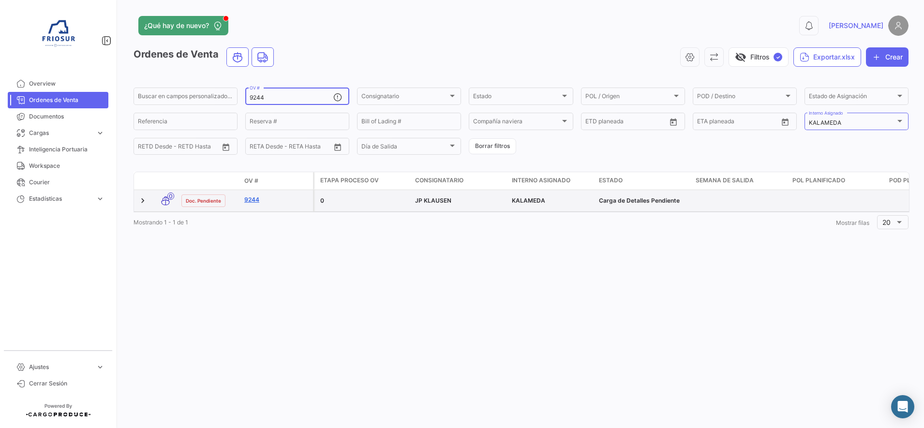
type input "9244"
click at [252, 204] on link "9244" at bounding box center [276, 199] width 65 height 9
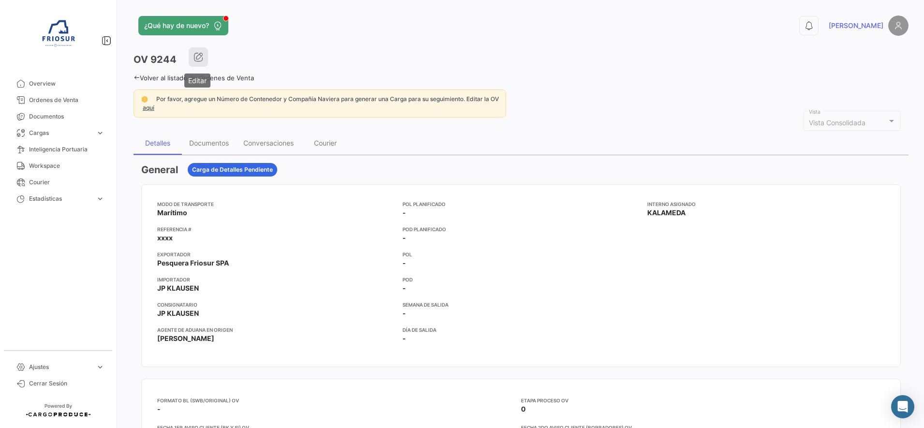
click at [196, 54] on icon "button" at bounding box center [198, 57] width 10 height 10
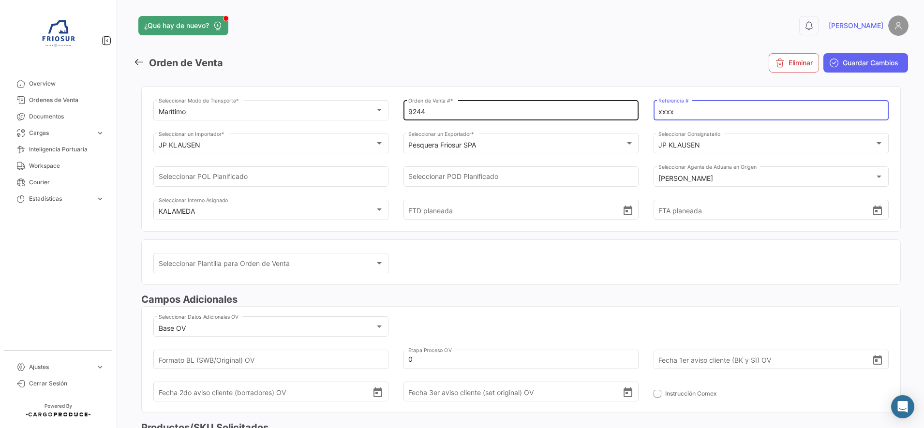
drag, startPoint x: 730, startPoint y: 112, endPoint x: 546, endPoint y: 112, distance: 183.7
click at [546, 112] on div "Marítimo Seleccionar Modo de Transporte * 9244 Orden de Venta # * xxxx Referenc…" at bounding box center [520, 164] width 735 height 133
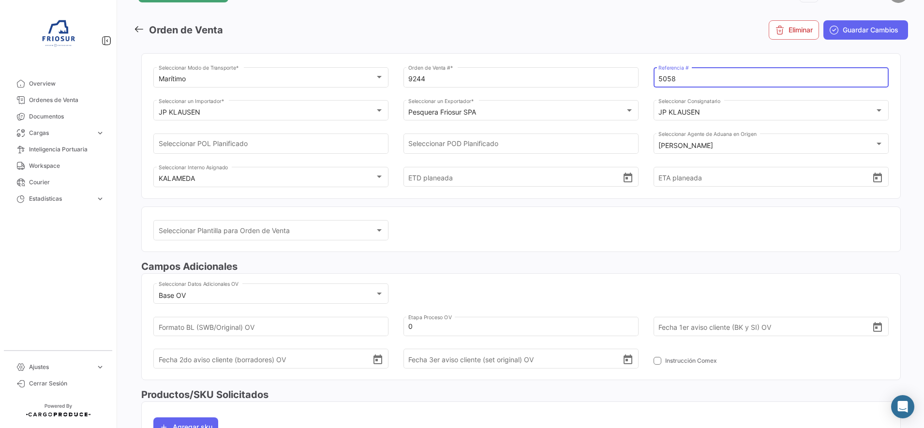
scroll to position [121, 0]
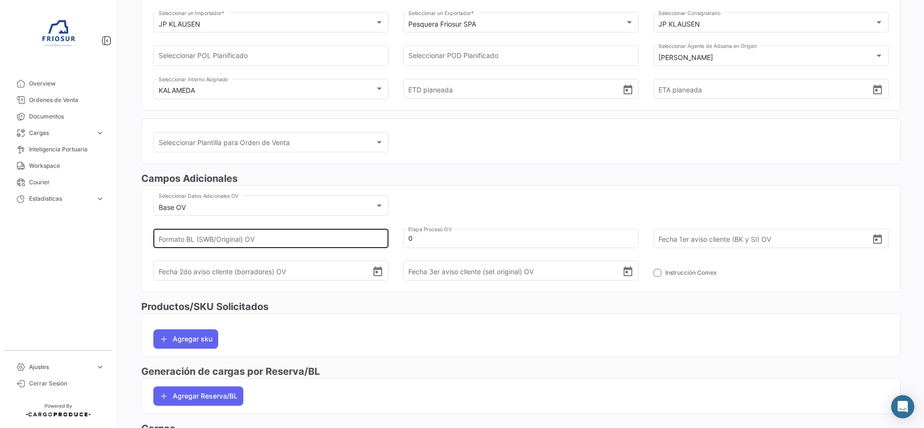
type input "5058"
click at [360, 235] on input "Formato BL (SWB/Original) OV" at bounding box center [266, 238] width 214 height 34
type input "ORIGINAL"
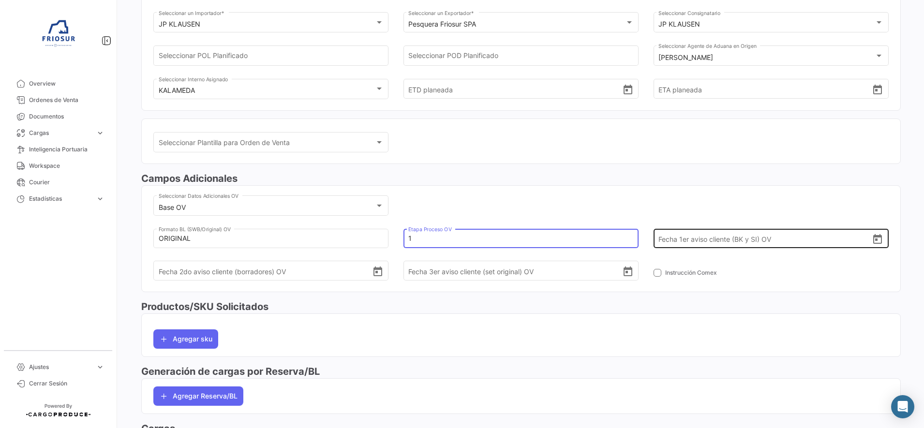
type input "1"
click at [871, 241] on icon "Open calendar" at bounding box center [877, 240] width 12 height 12
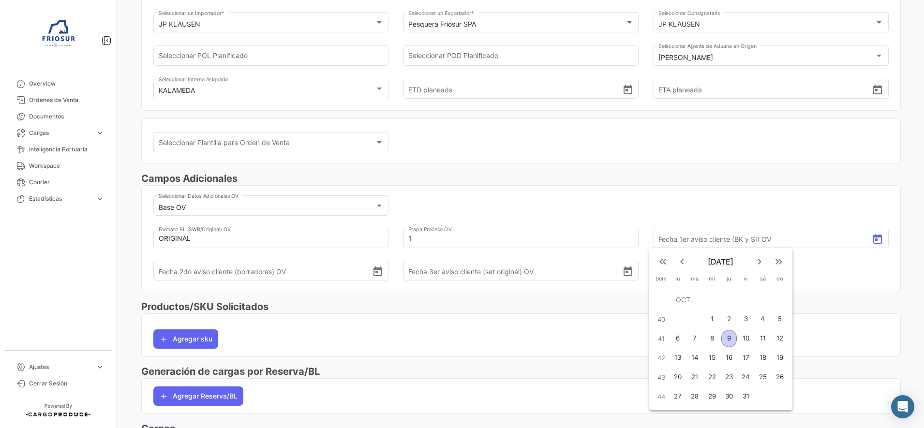
click at [731, 336] on div "9" at bounding box center [728, 338] width 15 height 17
type input "[DATE]"
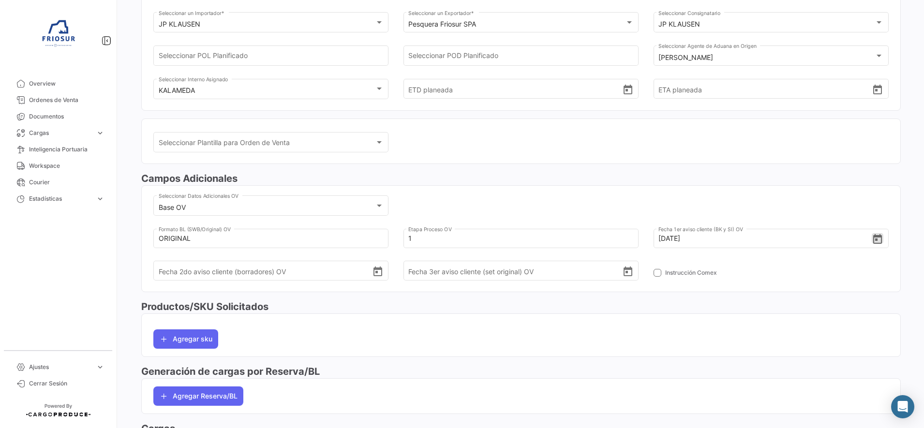
click at [674, 211] on div "Base OV Seleccionar Datos Adicionales OV ORIGINAL Formato BL (SWB/Original) OV …" at bounding box center [520, 242] width 735 height 98
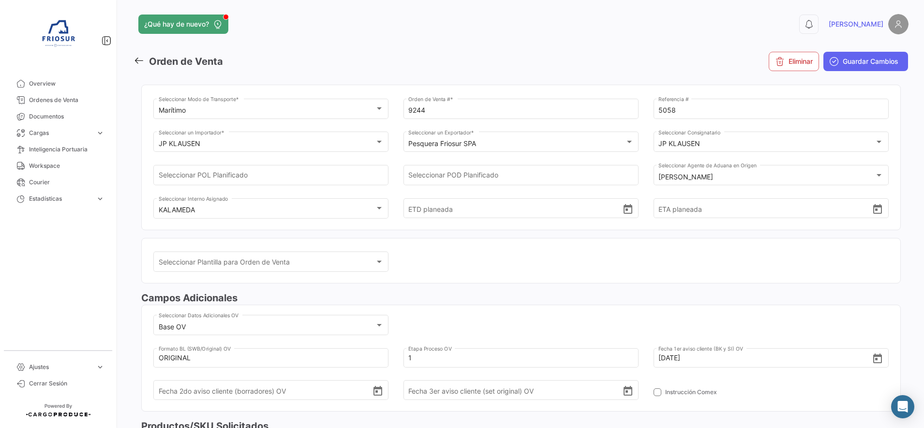
scroll to position [0, 0]
click at [869, 62] on span "Guardar Cambios" at bounding box center [870, 63] width 56 height 10
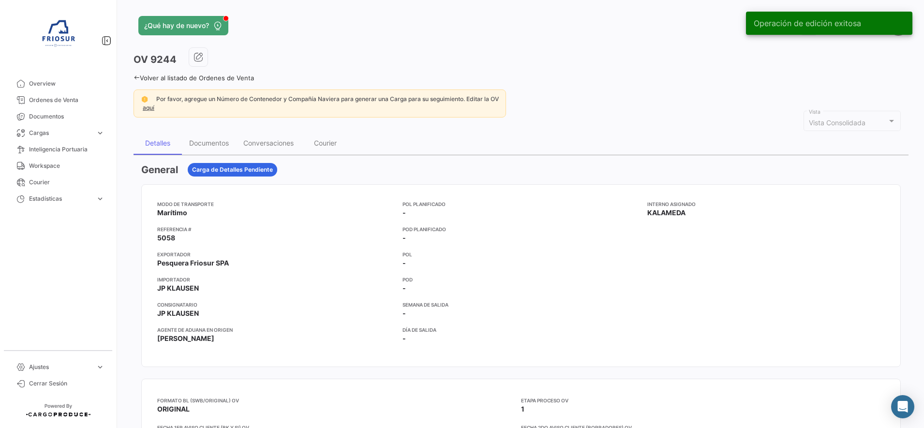
click at [136, 74] on icon at bounding box center [136, 77] width 6 height 6
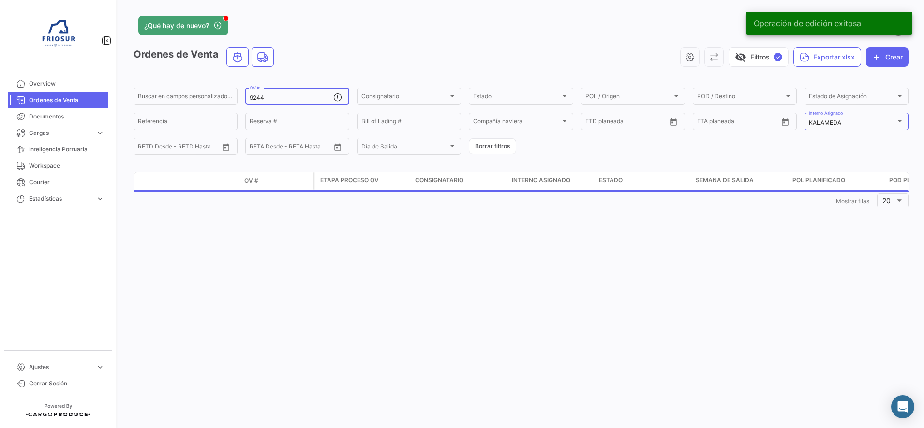
click at [296, 94] on div "9244 OV #" at bounding box center [291, 95] width 84 height 19
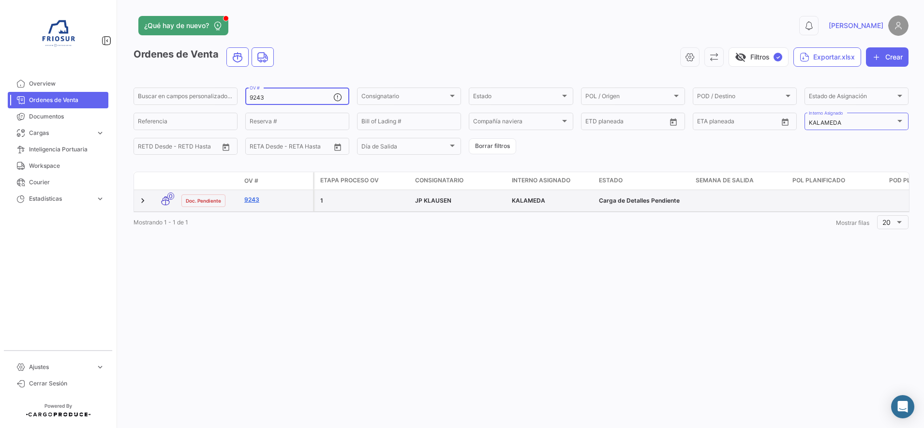
type input "9243"
click at [253, 203] on link "9243" at bounding box center [276, 199] width 65 height 9
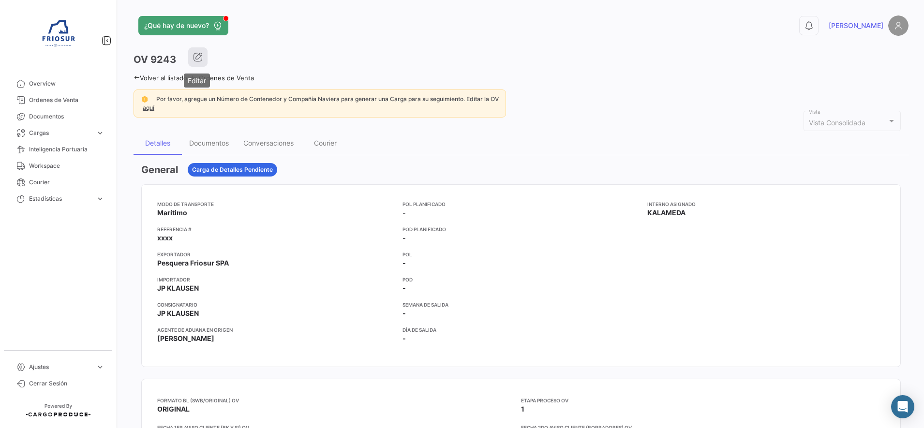
click at [201, 53] on icon "button" at bounding box center [198, 57] width 10 height 10
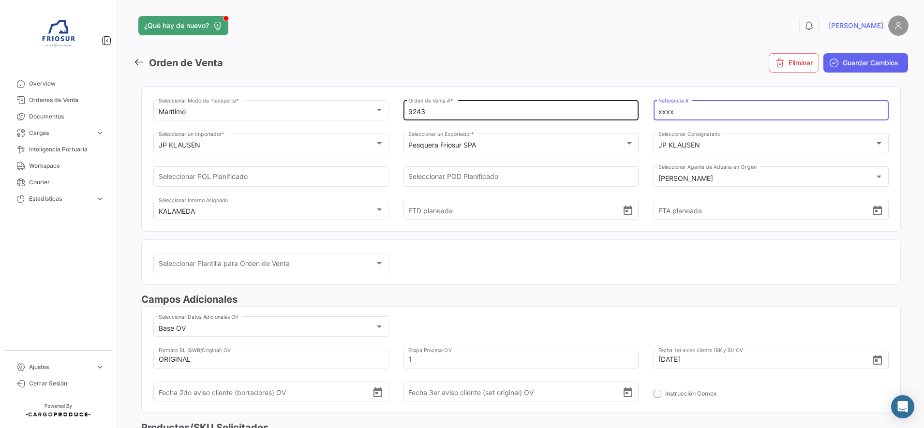
drag, startPoint x: 694, startPoint y: 111, endPoint x: 587, endPoint y: 116, distance: 107.9
click at [587, 116] on div "Marítimo Seleccionar Modo de Transporte * 9243 Orden de Venta # * xxxx Referenc…" at bounding box center [520, 164] width 735 height 133
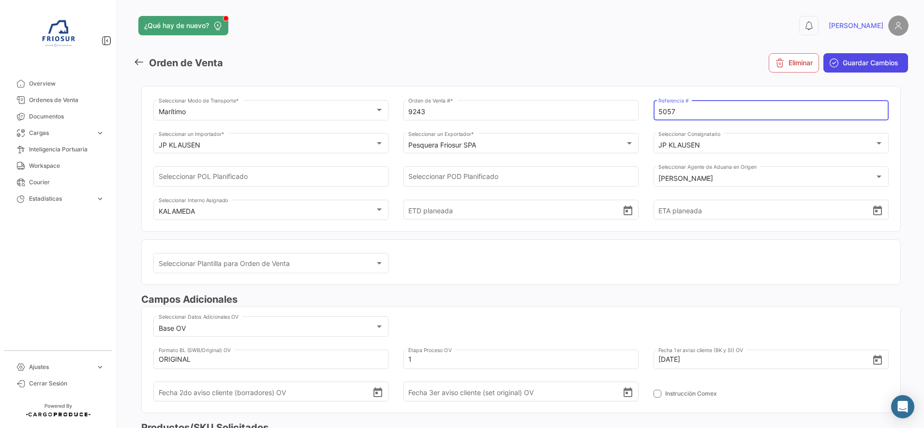
type input "5057"
click at [877, 59] on span "Guardar Cambios" at bounding box center [870, 63] width 56 height 10
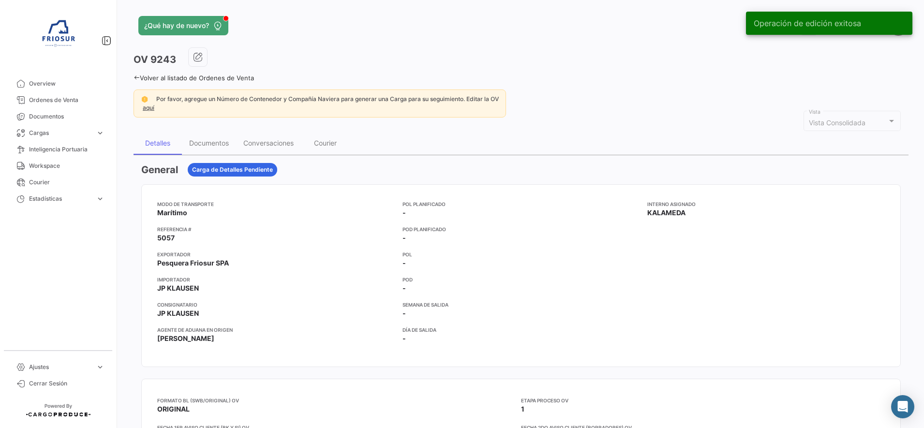
click at [131, 78] on div "¿Qué hay de nuevo? 0 [PERSON_NAME] OV 9243 Volver al listado de Ordenes de Vent…" at bounding box center [521, 214] width 806 height 428
click at [132, 78] on div "¿Qué hay de nuevo? 0 [PERSON_NAME] OV 9243 Volver al listado de Ordenes de Vent…" at bounding box center [521, 214] width 806 height 428
click at [136, 79] on icon at bounding box center [136, 77] width 6 height 6
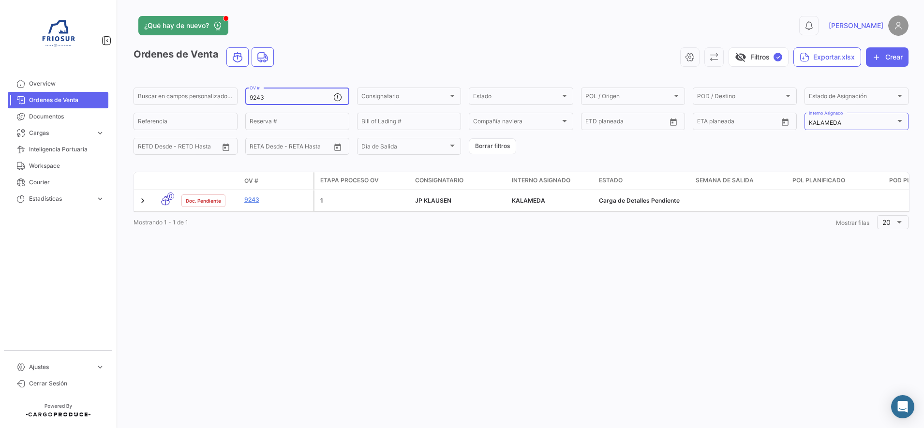
click at [285, 92] on div "9243 OV #" at bounding box center [291, 95] width 84 height 19
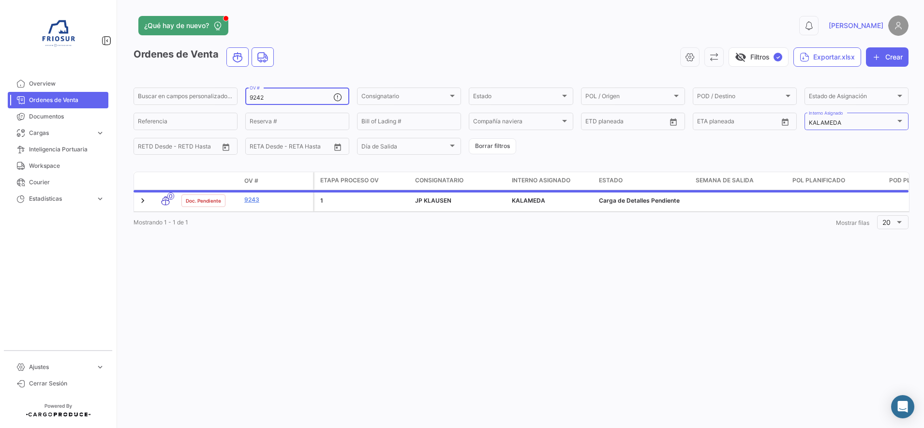
type input "9242"
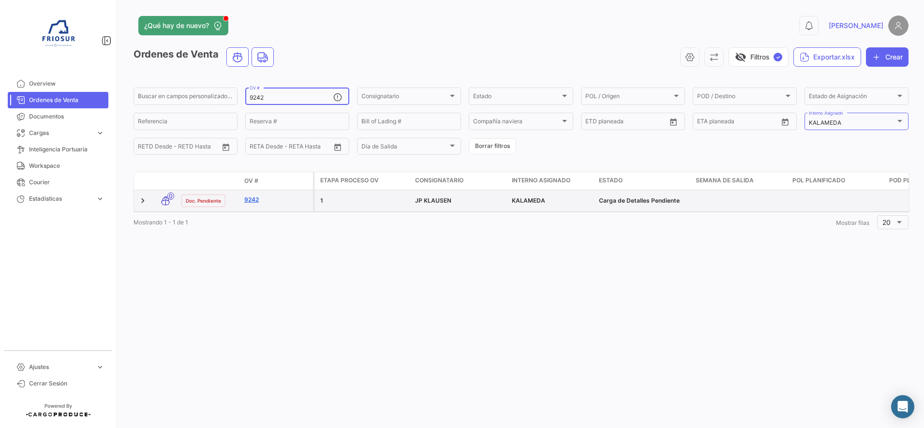
click at [253, 199] on link "9242" at bounding box center [276, 199] width 65 height 9
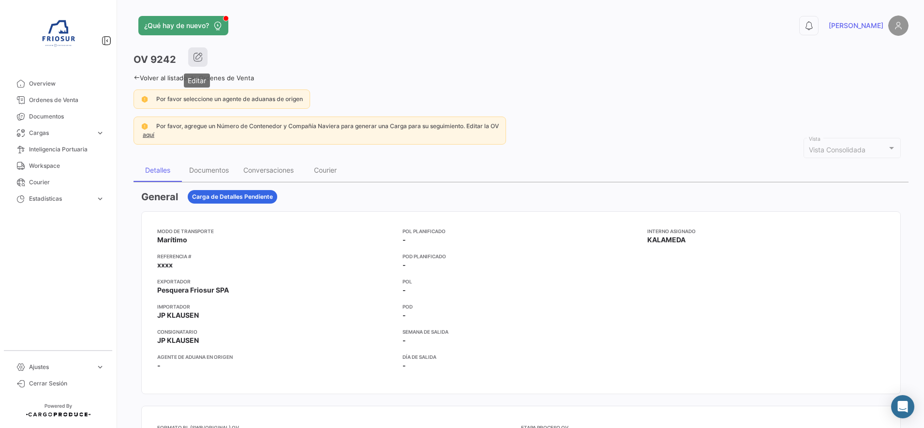
click at [199, 58] on icon "button" at bounding box center [198, 57] width 10 height 10
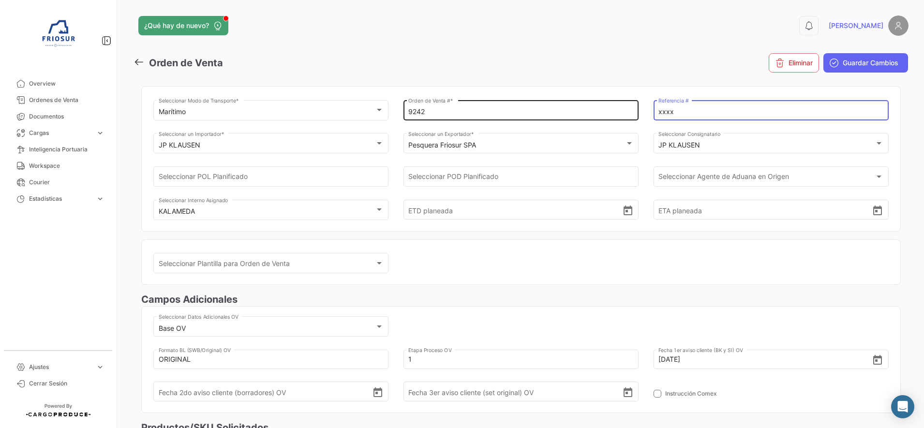
drag, startPoint x: 694, startPoint y: 110, endPoint x: 596, endPoint y: 116, distance: 97.8
click at [596, 116] on div "Marítimo Seleccionar Modo de Transporte * 9242 Orden de Venta # * xxxx Referenc…" at bounding box center [520, 164] width 735 height 133
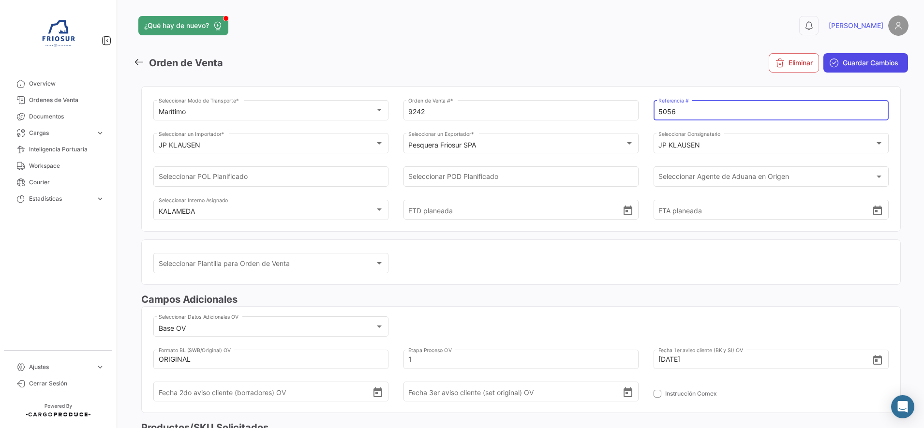
type input "5056"
click at [858, 61] on span "Guardar Cambios" at bounding box center [870, 63] width 56 height 10
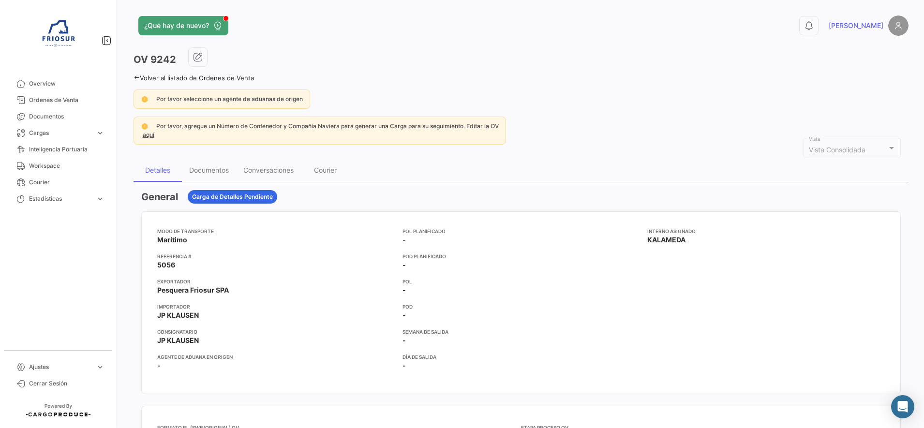
click at [138, 77] on icon at bounding box center [136, 77] width 6 height 6
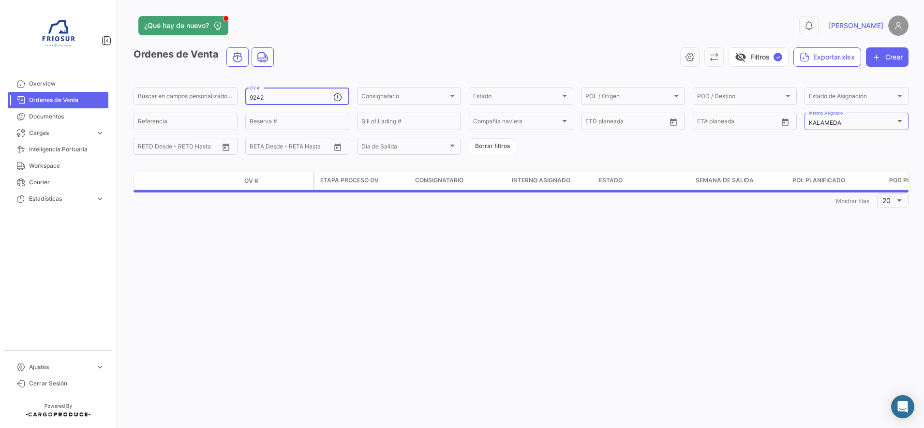
click at [264, 94] on div "9242 OV #" at bounding box center [291, 95] width 84 height 19
type input "9235"
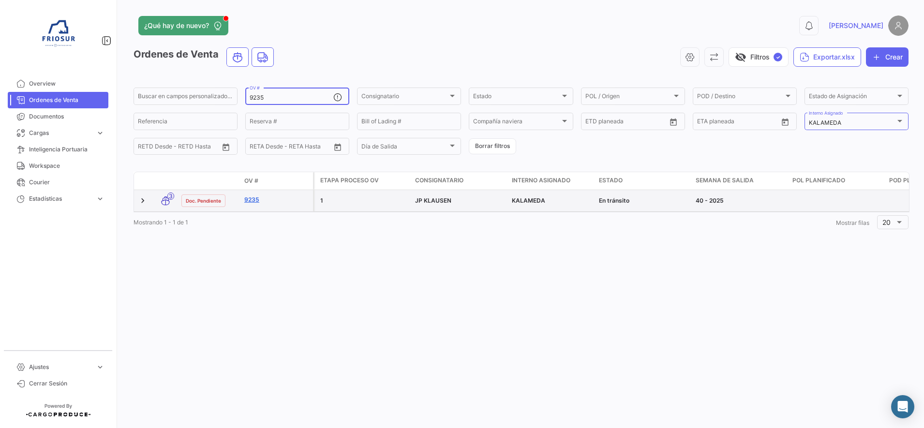
click at [254, 200] on link "9235" at bounding box center [276, 199] width 65 height 9
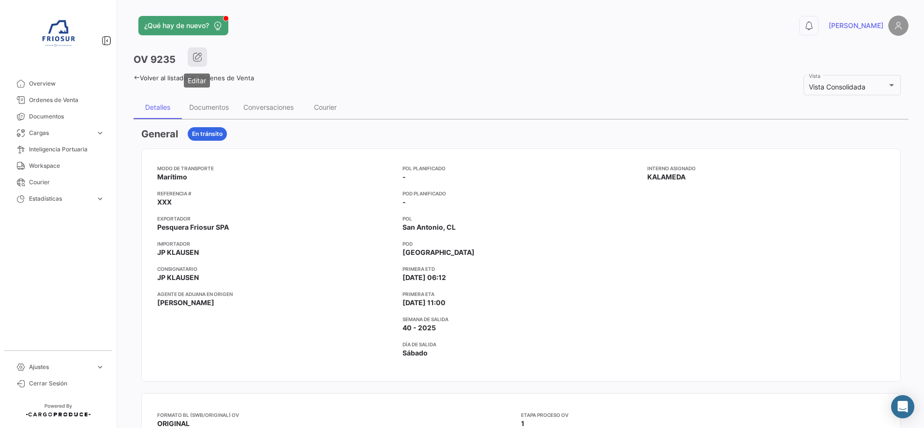
click at [200, 57] on icon "button" at bounding box center [197, 57] width 10 height 10
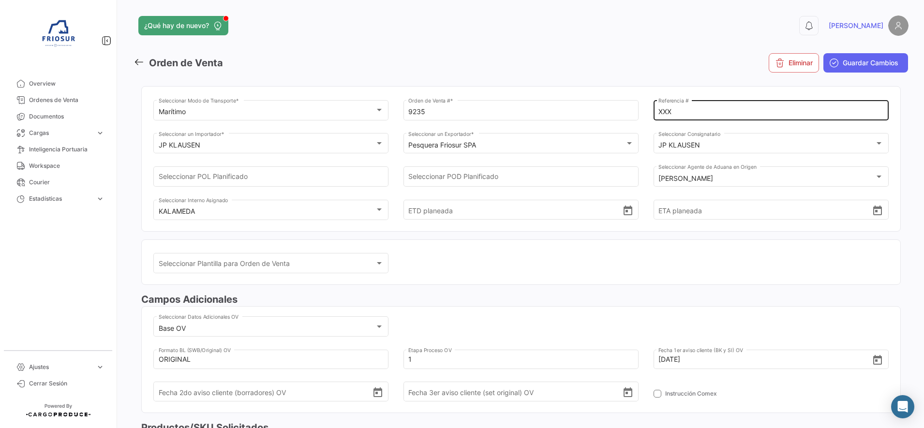
click at [677, 107] on div "XXX Referencia #" at bounding box center [770, 109] width 225 height 22
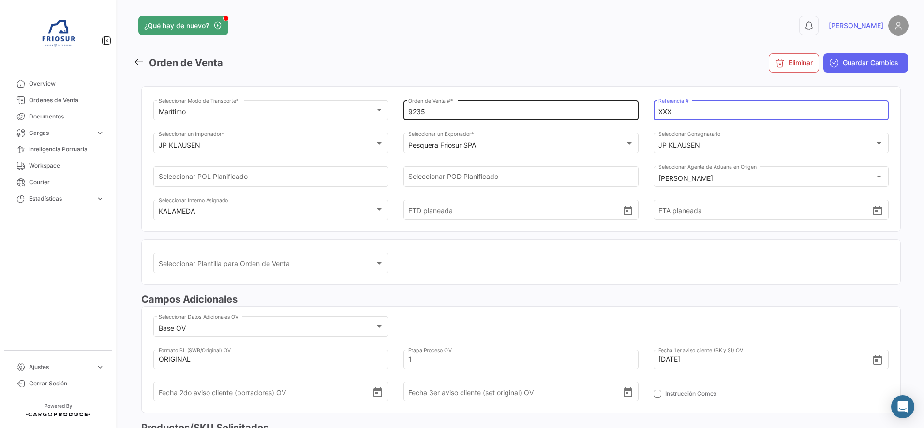
drag, startPoint x: 722, startPoint y: 113, endPoint x: 576, endPoint y: 113, distance: 145.5
click at [576, 113] on div "Marítimo Seleccionar Modo de Transporte * 9235 Orden de Venta # * XXX Referenci…" at bounding box center [520, 164] width 735 height 133
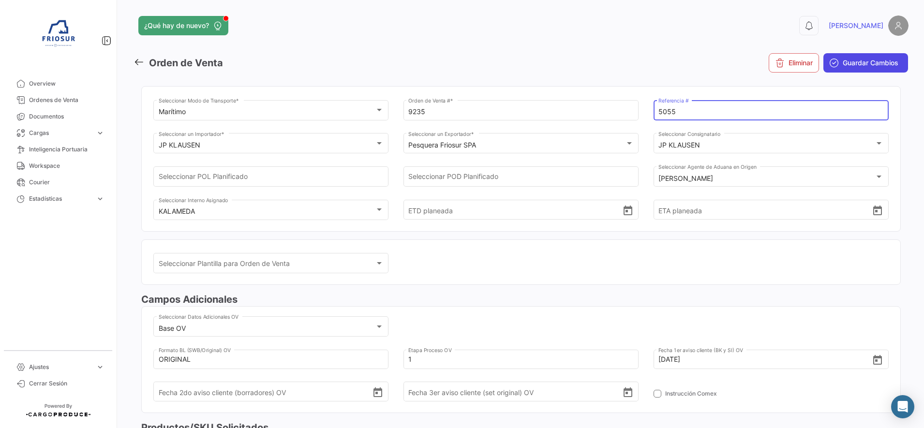
type input "5055"
click at [867, 61] on span "Guardar Cambios" at bounding box center [870, 63] width 56 height 10
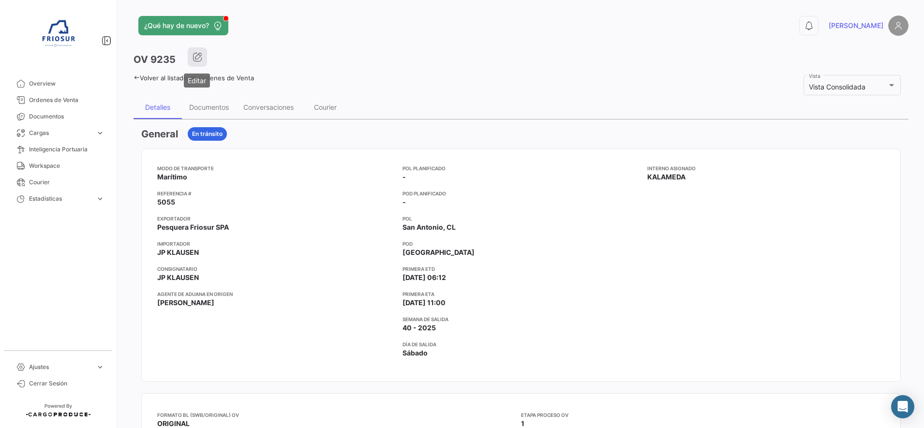
click at [202, 52] on button "button" at bounding box center [197, 56] width 19 height 19
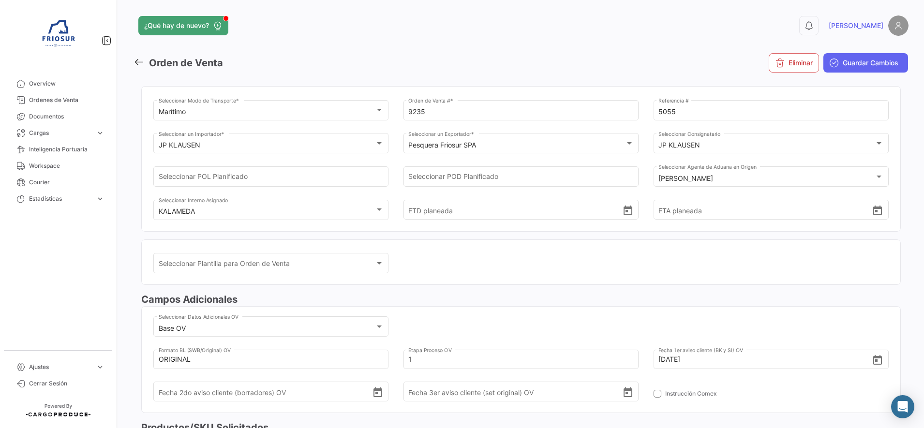
click at [131, 66] on div "¿Qué hay de nuevo? 0 [PERSON_NAME] de Venta Eliminar Guardar Cambios Marítimo S…" at bounding box center [521, 214] width 806 height 428
click at [136, 61] on icon at bounding box center [138, 62] width 11 height 11
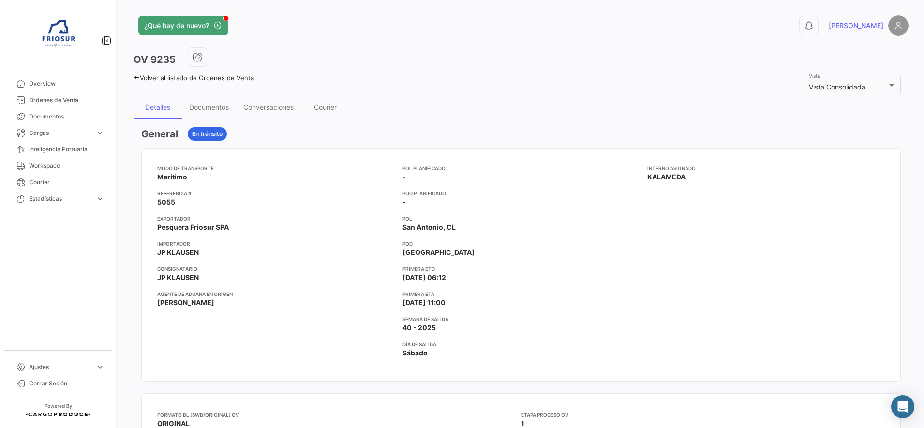
click at [136, 75] on icon at bounding box center [136, 77] width 6 height 6
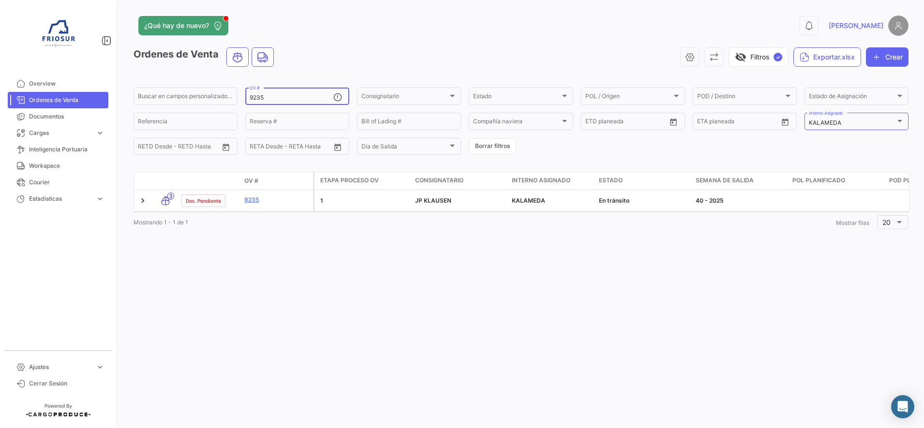
click at [289, 99] on input "9235" at bounding box center [291, 97] width 84 height 7
type input "9246"
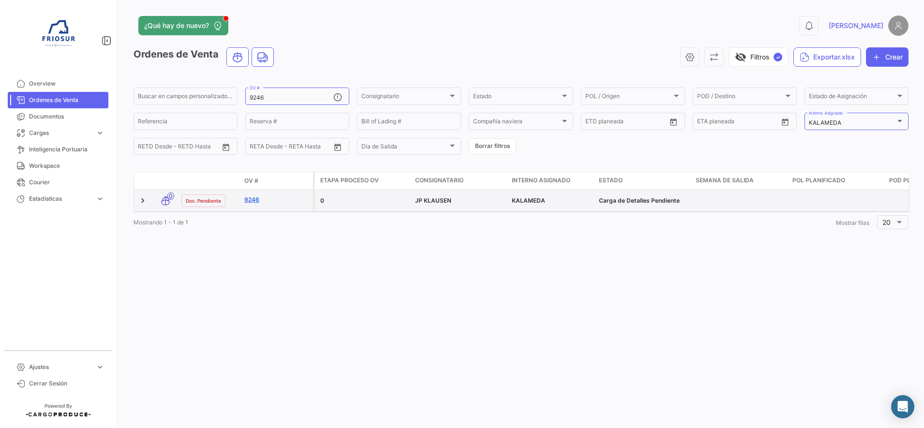
click at [251, 197] on link "9246" at bounding box center [276, 199] width 65 height 9
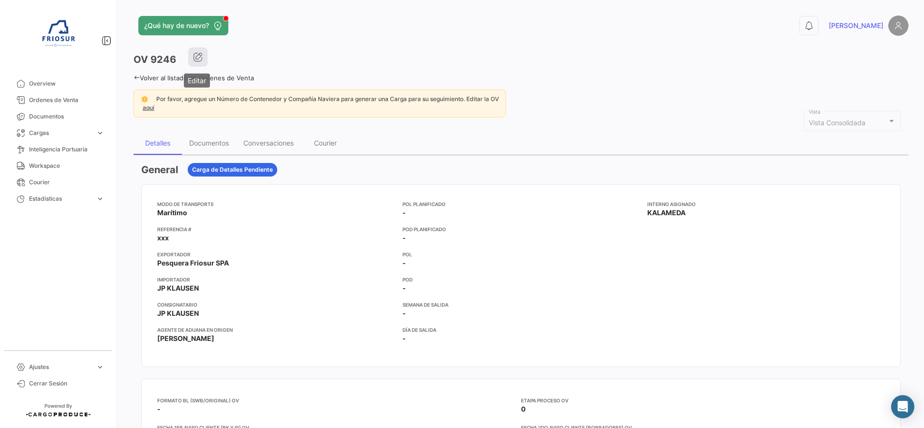
click at [195, 57] on icon "button" at bounding box center [198, 57] width 10 height 10
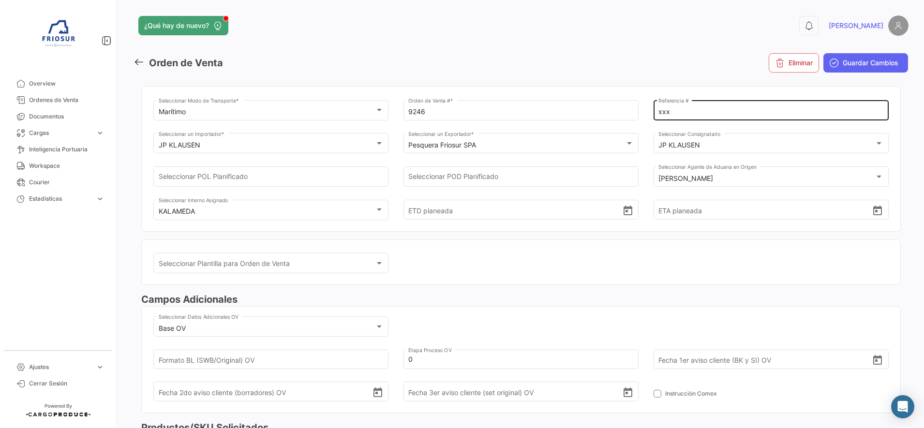
click at [672, 106] on div "xxx Referencia #" at bounding box center [770, 109] width 225 height 22
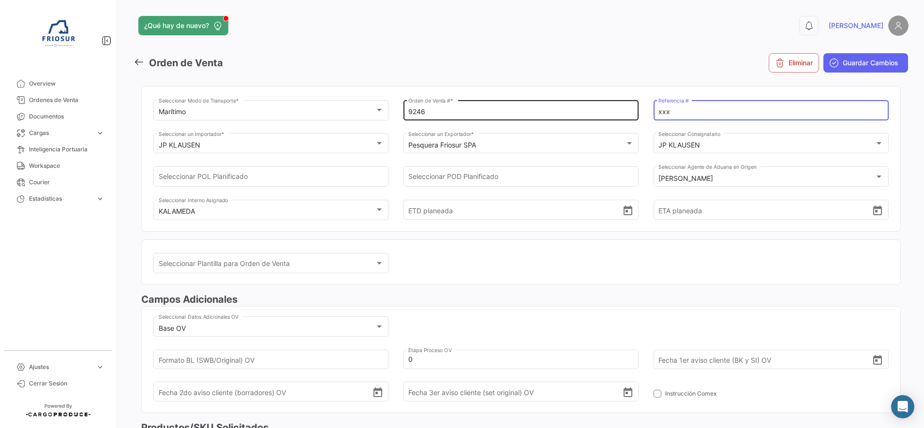
drag, startPoint x: 672, startPoint y: 111, endPoint x: 630, endPoint y: 109, distance: 42.6
click at [636, 111] on div "Marítimo Seleccionar Modo de Transporte * 9246 Orden de Venta # * xxx Referenci…" at bounding box center [520, 164] width 735 height 133
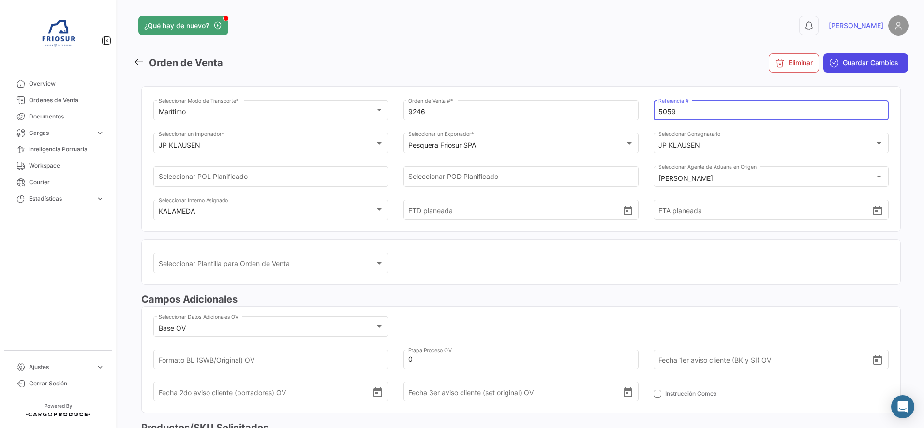
type input "5059"
click at [842, 64] on span "Guardar Cambios" at bounding box center [870, 63] width 56 height 10
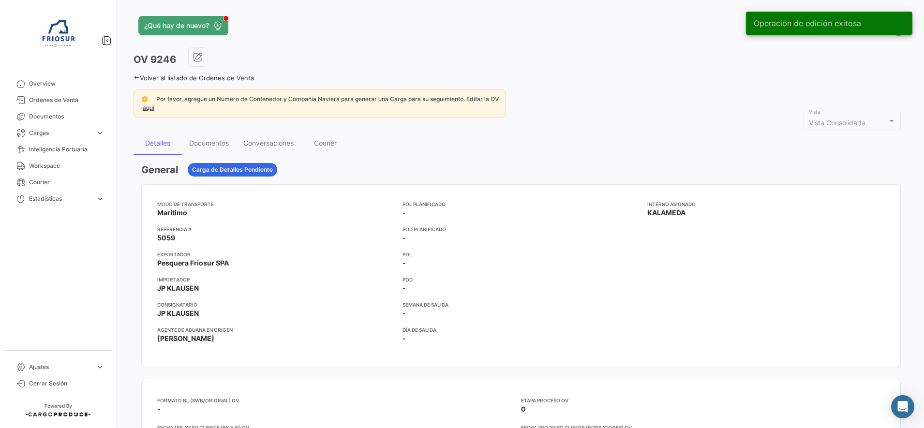
click at [134, 78] on icon at bounding box center [136, 77] width 6 height 6
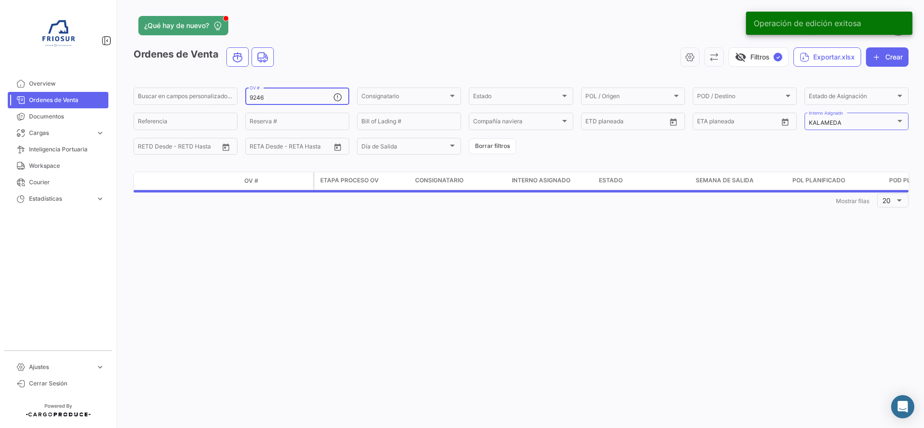
click at [282, 98] on input "9246" at bounding box center [291, 97] width 84 height 7
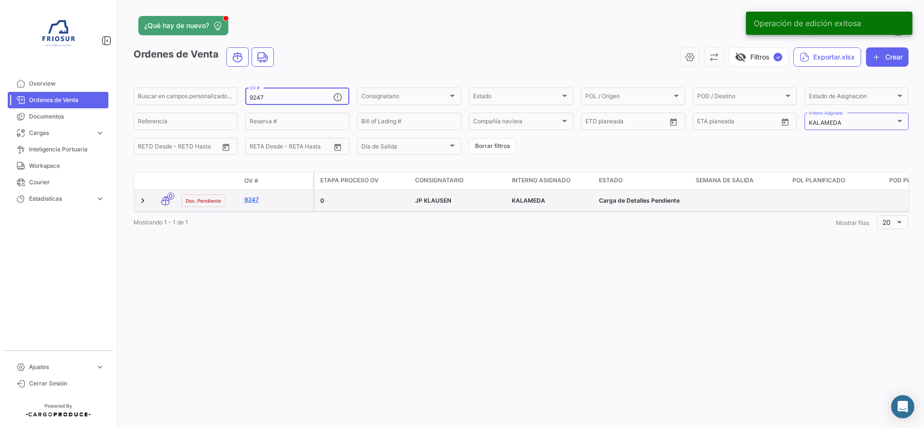
type input "9247"
click at [254, 199] on link "9247" at bounding box center [276, 199] width 65 height 9
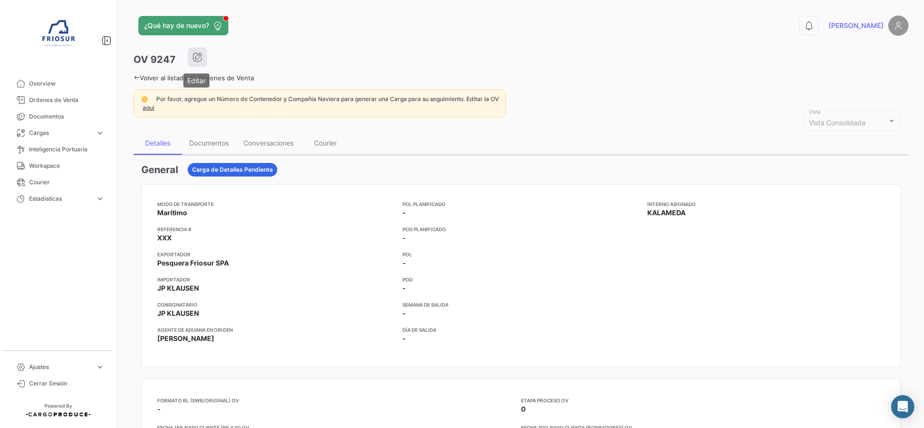
click at [201, 59] on icon "button" at bounding box center [197, 57] width 10 height 10
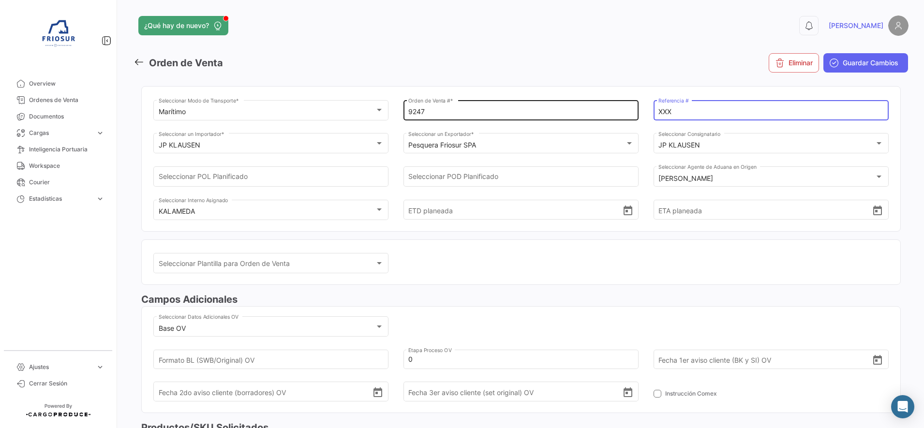
drag, startPoint x: 693, startPoint y: 111, endPoint x: 613, endPoint y: 111, distance: 79.8
click at [613, 111] on div "Marítimo Seleccionar Modo de Transporte * 9247 Orden de Venta # * XXX Referenci…" at bounding box center [520, 164] width 735 height 133
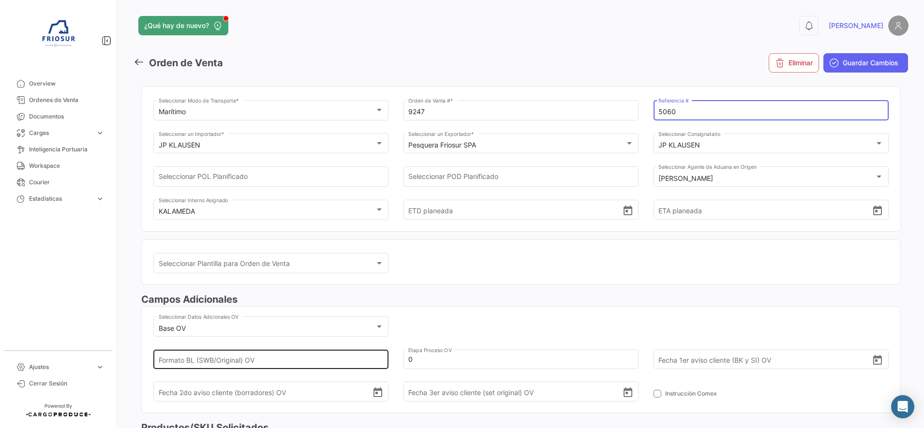
type input "5060"
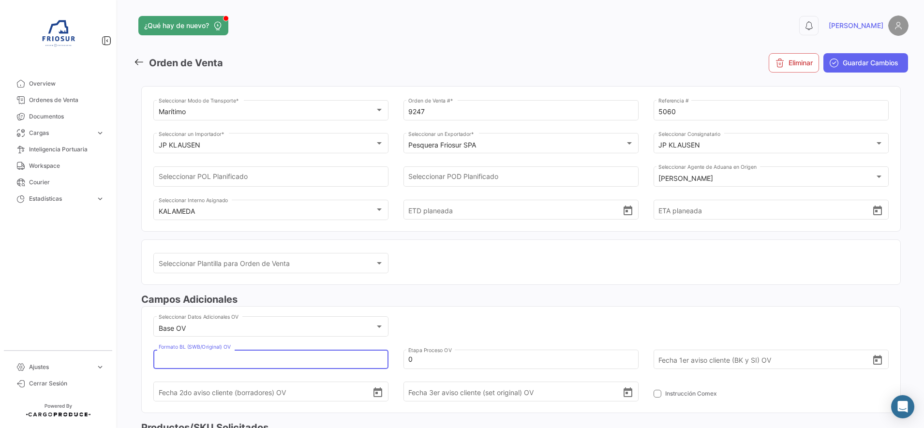
click at [352, 363] on input "Formato BL (SWB/Original) OV" at bounding box center [266, 359] width 214 height 34
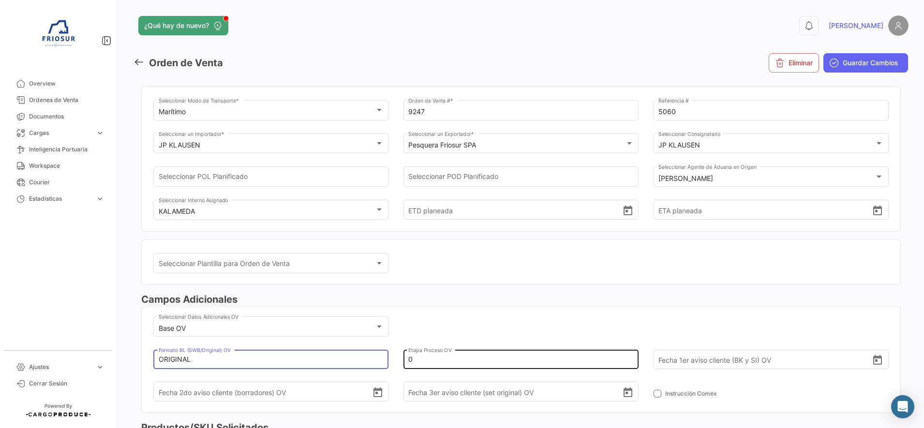
type input "ORIGINAL"
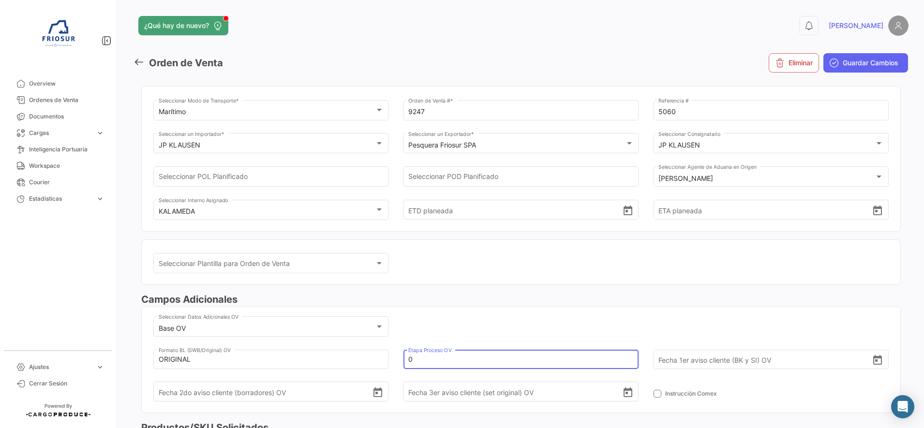
click at [415, 358] on input "0" at bounding box center [515, 359] width 214 height 34
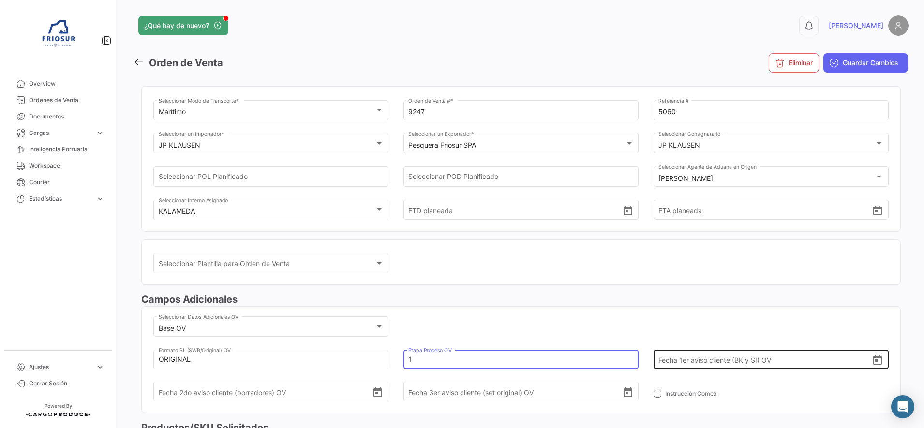
type input "1"
click at [873, 360] on icon "Open calendar" at bounding box center [877, 360] width 12 height 12
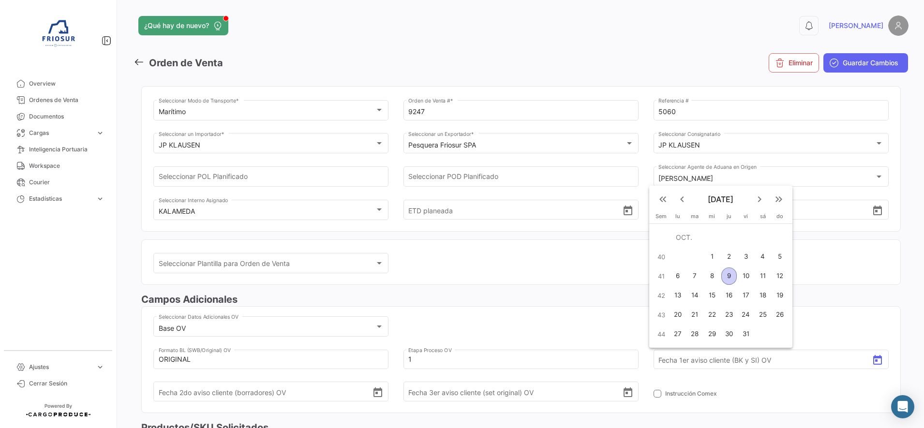
click at [730, 281] on div "9" at bounding box center [728, 275] width 15 height 17
type input "[DATE]"
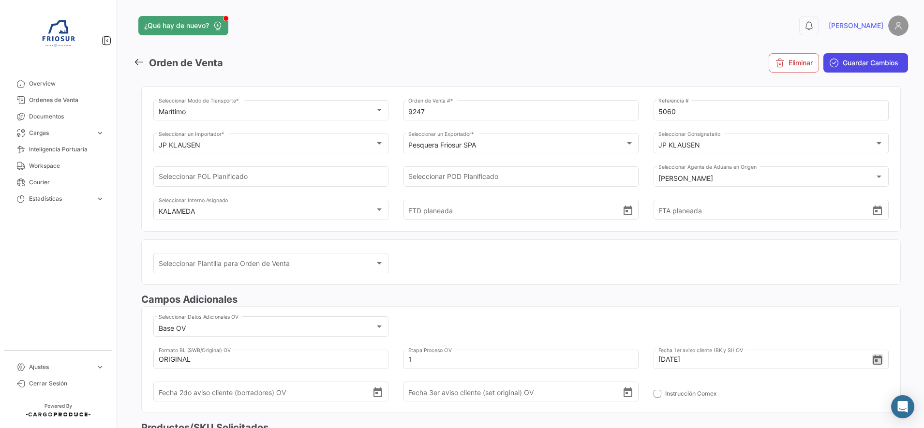
click at [850, 65] on span "Guardar Cambios" at bounding box center [870, 63] width 56 height 10
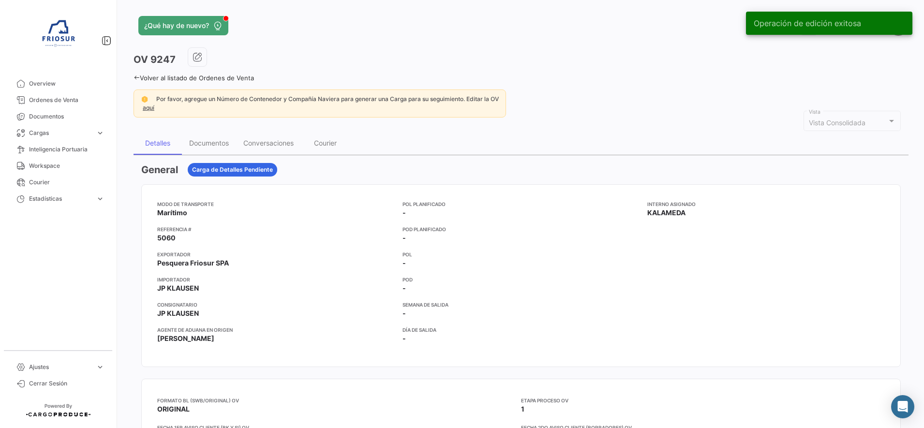
click at [133, 74] on div "¿Qué hay de nuevo? 0 [PERSON_NAME] OV 9247 Volver al listado de Ordenes de Vent…" at bounding box center [521, 214] width 806 height 428
click at [136, 78] on icon at bounding box center [136, 77] width 6 height 6
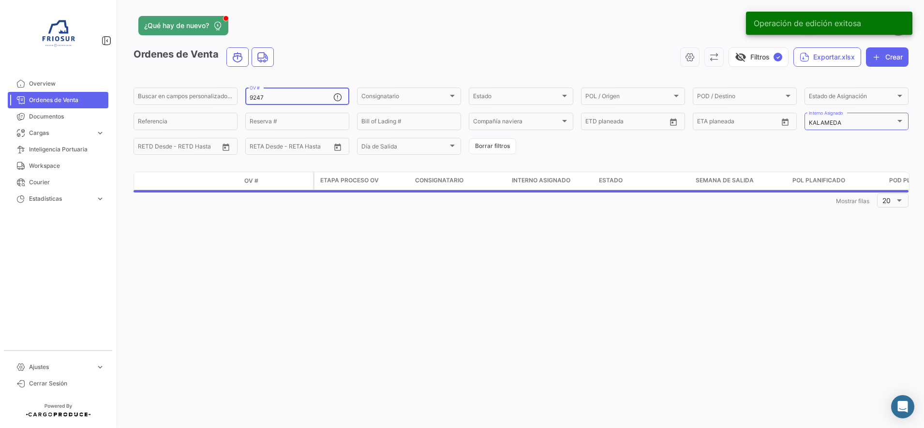
click at [302, 100] on input "9247" at bounding box center [291, 97] width 84 height 7
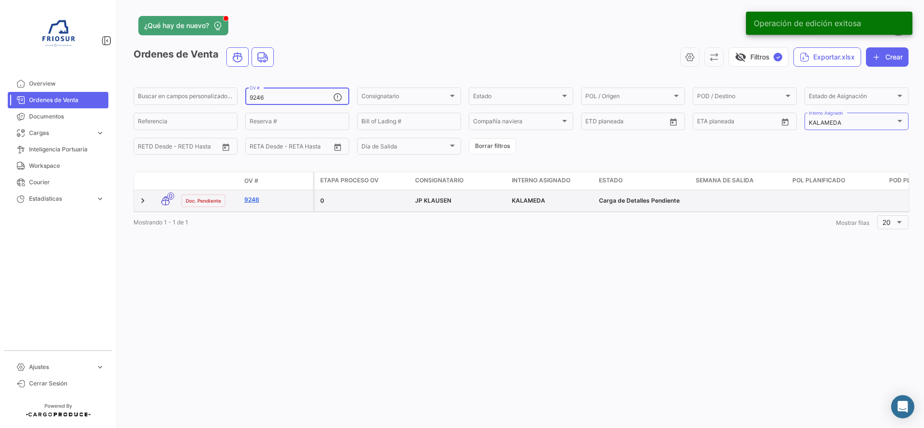
type input "9246"
click at [249, 202] on link "9246" at bounding box center [276, 199] width 65 height 9
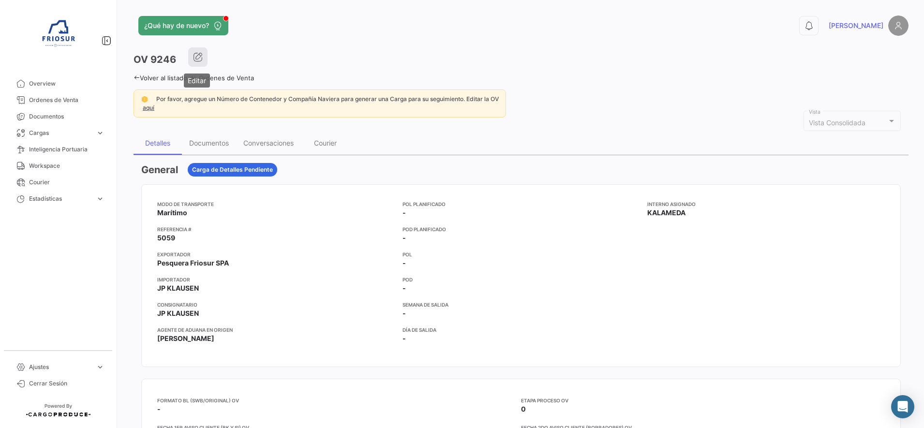
click at [198, 60] on icon "button" at bounding box center [198, 57] width 10 height 10
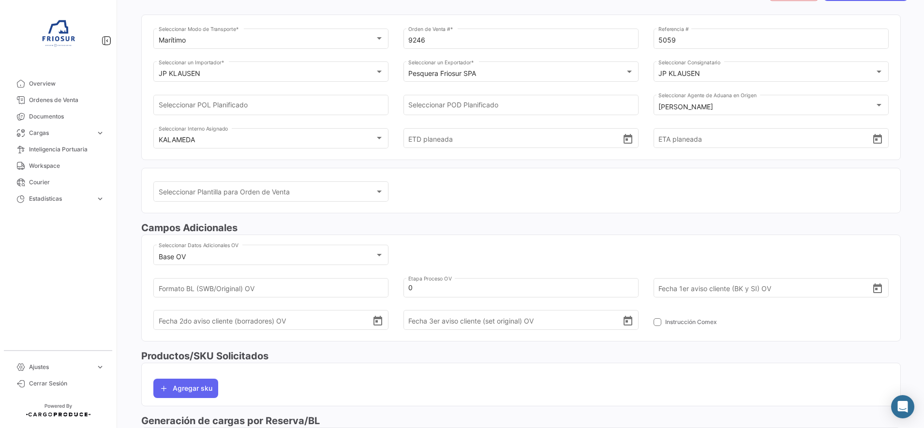
scroll to position [121, 0]
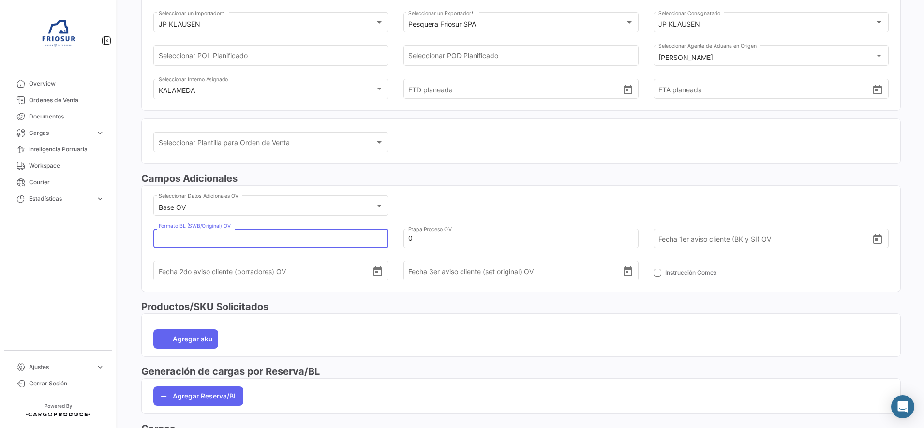
click at [331, 236] on input "Formato BL (SWB/Original) OV" at bounding box center [266, 238] width 214 height 34
type input "ORIGINAL"
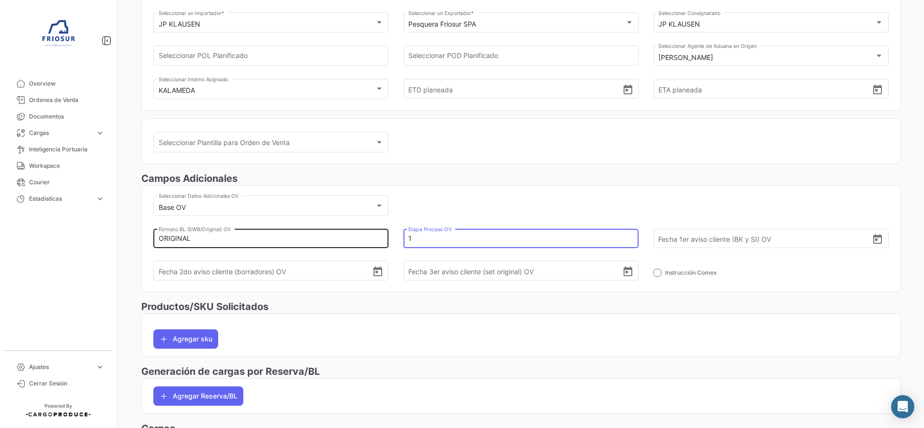
type input "1"
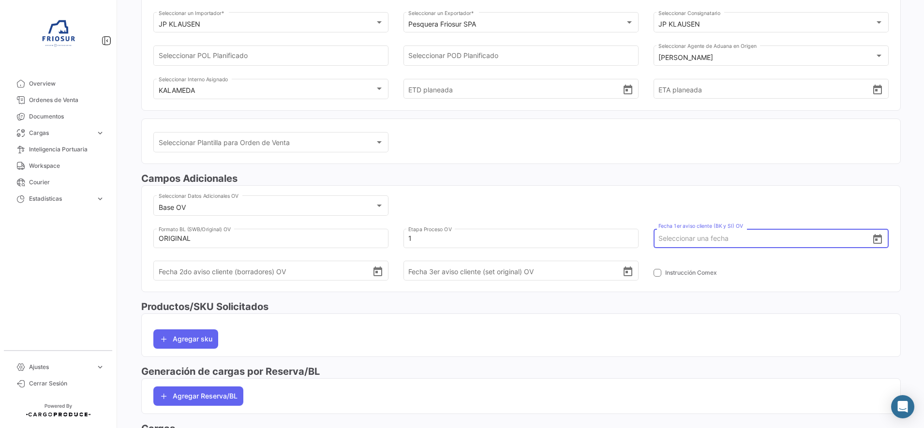
click at [873, 240] on icon "Open calendar" at bounding box center [877, 239] width 9 height 10
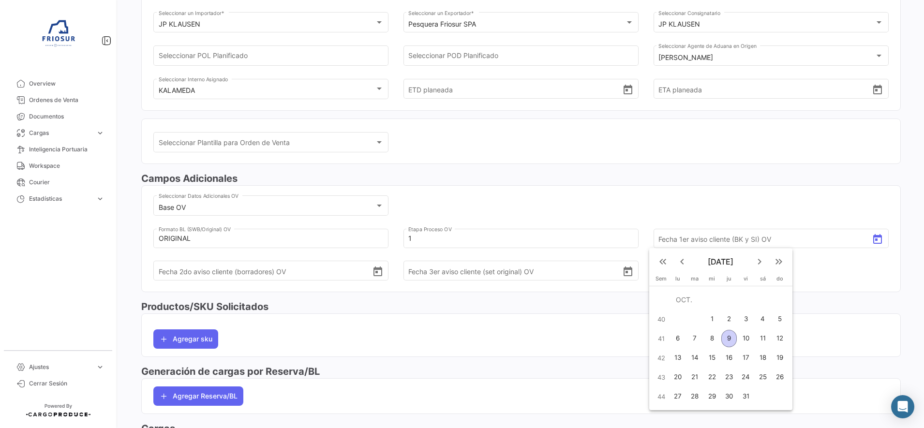
click at [723, 334] on div "9" at bounding box center [728, 338] width 15 height 17
type input "[DATE]"
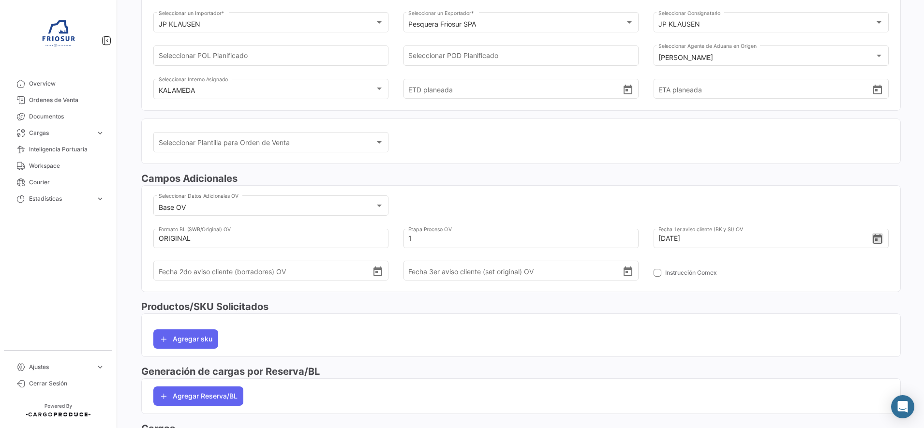
click at [720, 185] on mat-card "Base OV Seleccionar Datos Adicionales OV ORIGINAL Formato BL (SWB/Original) OV …" at bounding box center [520, 238] width 759 height 106
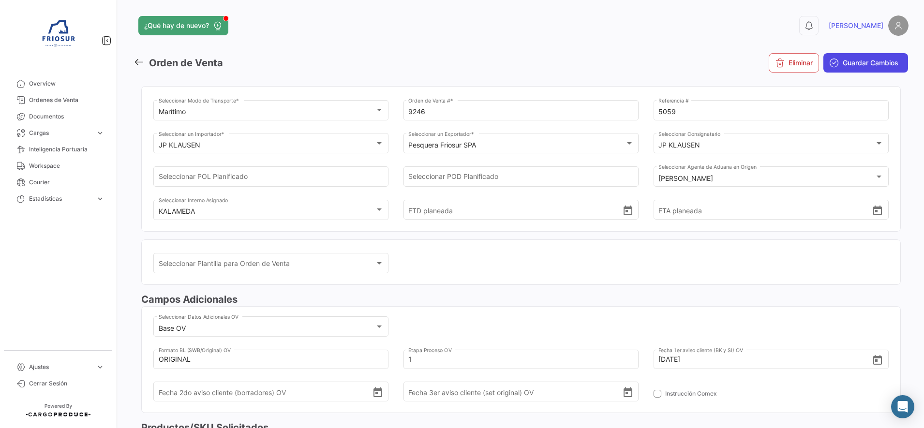
click at [844, 67] on span "Guardar Cambios" at bounding box center [870, 63] width 56 height 10
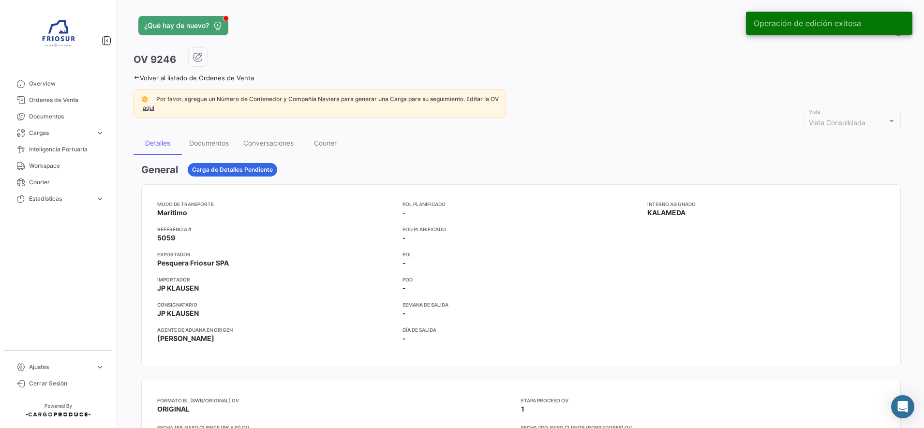
click at [136, 78] on icon at bounding box center [136, 77] width 6 height 6
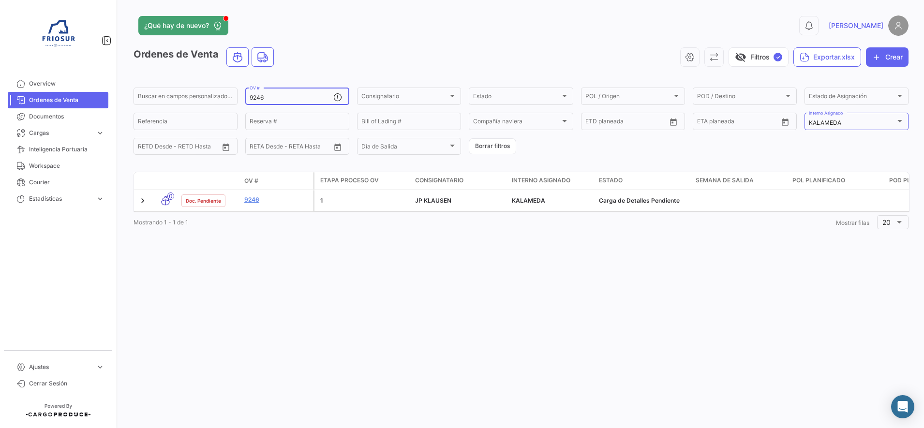
click at [270, 97] on input "9246" at bounding box center [291, 97] width 84 height 7
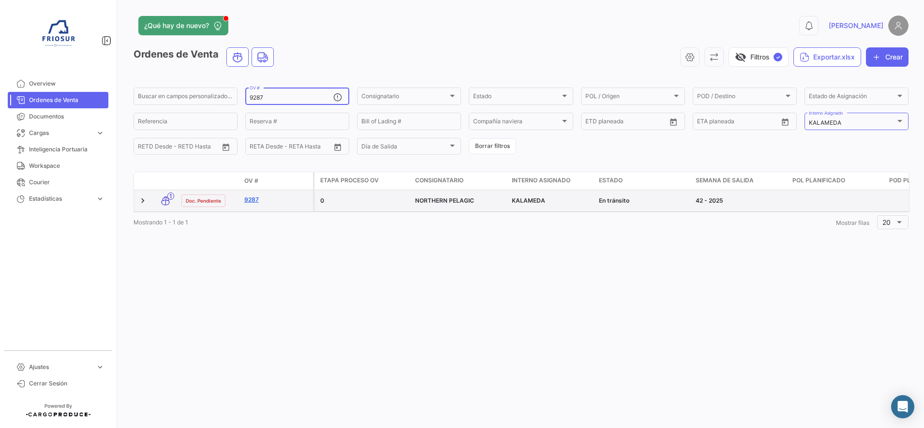
type input "9287"
click at [249, 202] on link "9287" at bounding box center [276, 199] width 65 height 9
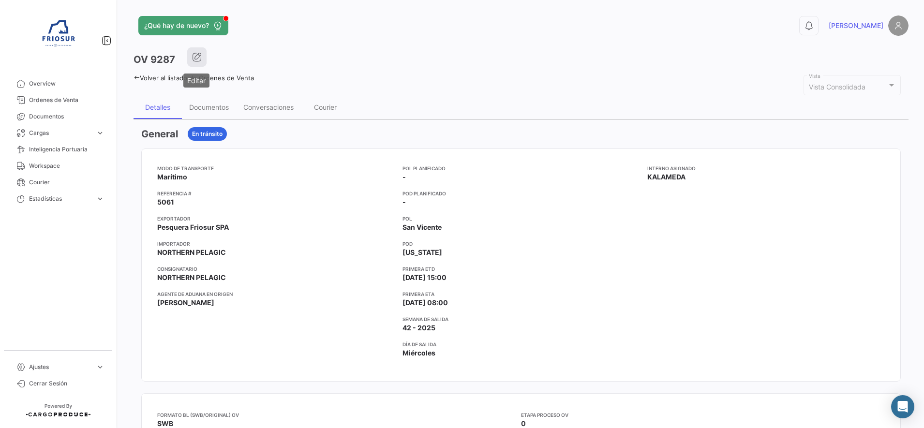
click at [205, 52] on button "button" at bounding box center [196, 56] width 19 height 19
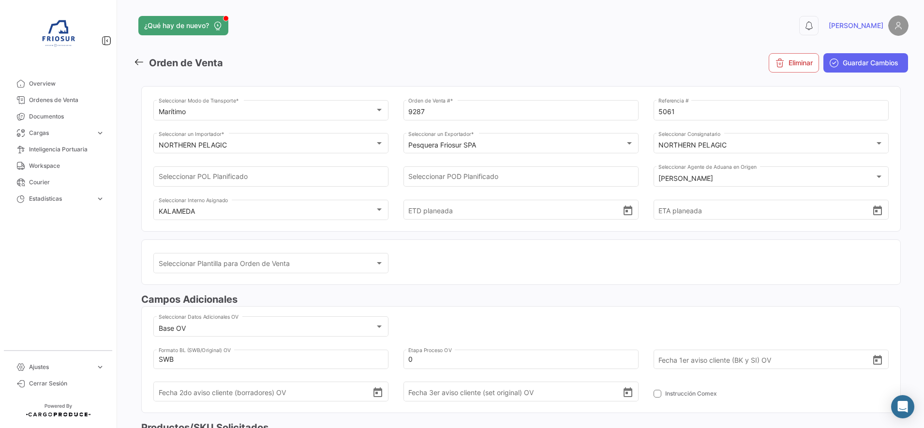
scroll to position [181, 0]
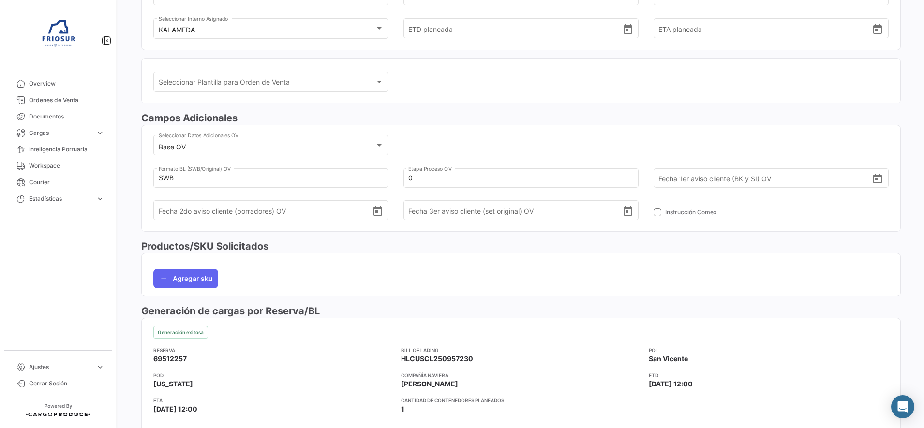
click at [441, 179] on input "0" at bounding box center [515, 178] width 214 height 34
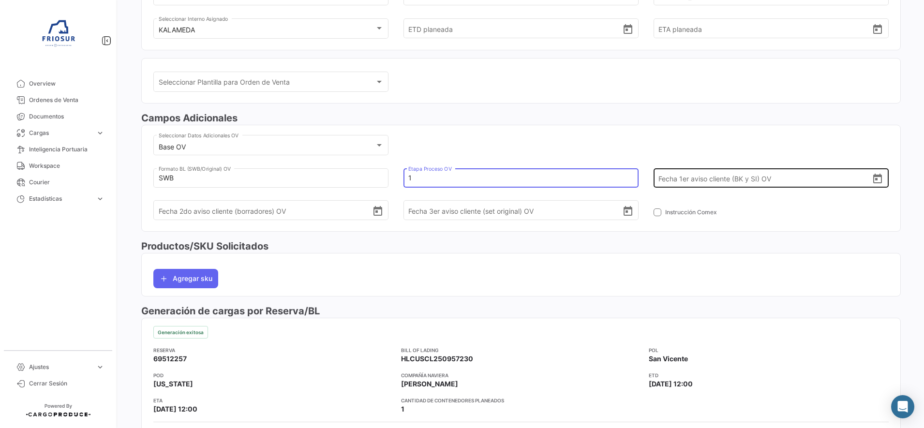
type input "1"
click at [873, 176] on icon "Open calendar" at bounding box center [877, 179] width 9 height 10
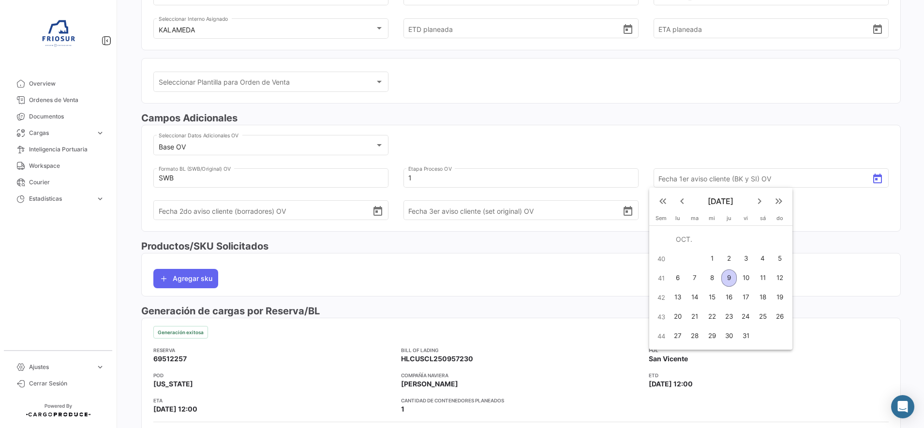
click at [730, 278] on div "9" at bounding box center [728, 277] width 15 height 17
type input "[DATE]"
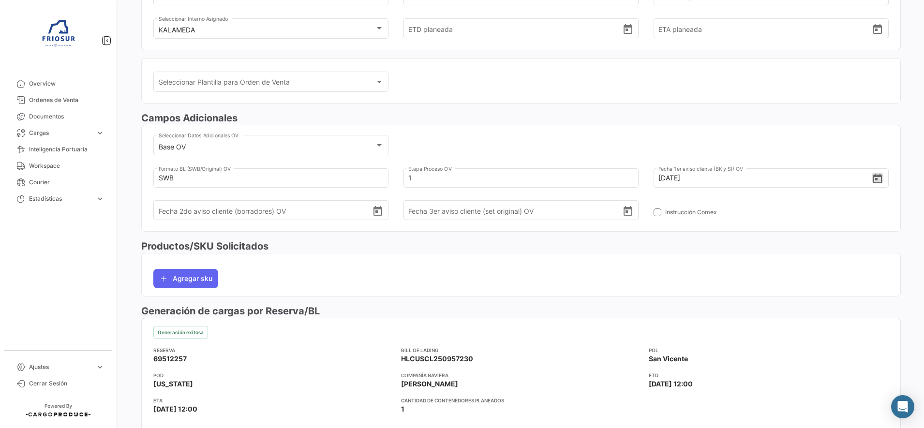
click at [601, 143] on div "Base OV Seleccionar Datos Adicionales OV SWB Formato BL (SWB/Original) OV 1 Eta…" at bounding box center [520, 182] width 735 height 98
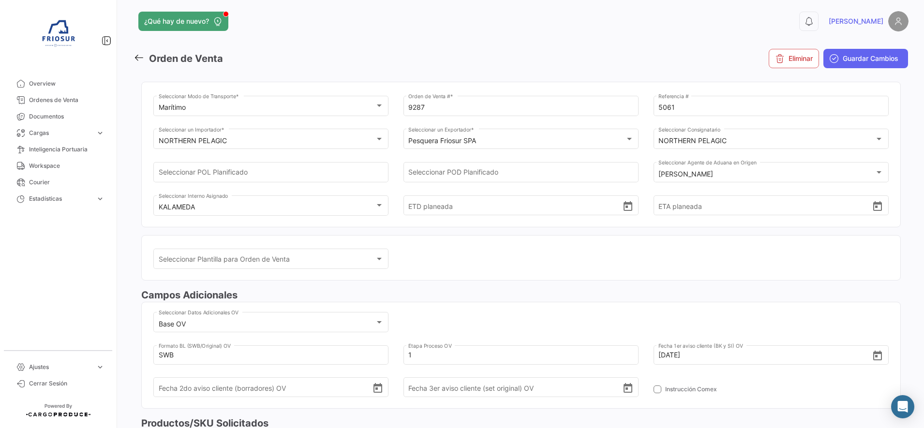
scroll to position [0, 0]
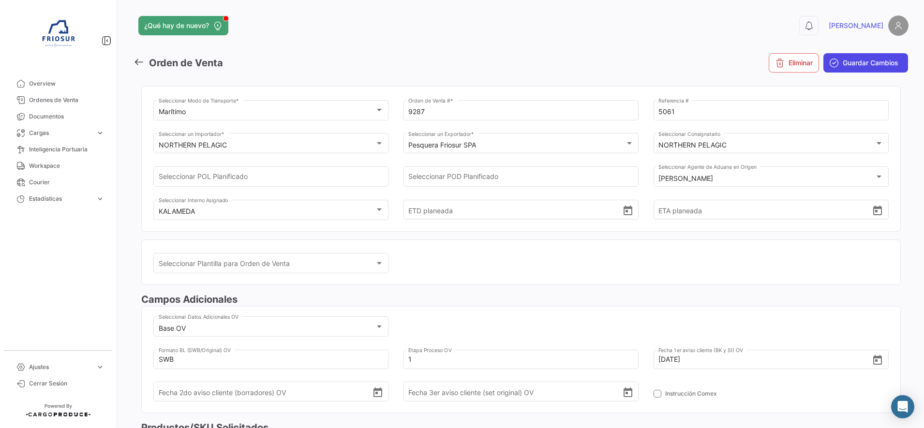
click at [854, 65] on span "Guardar Cambios" at bounding box center [870, 63] width 56 height 10
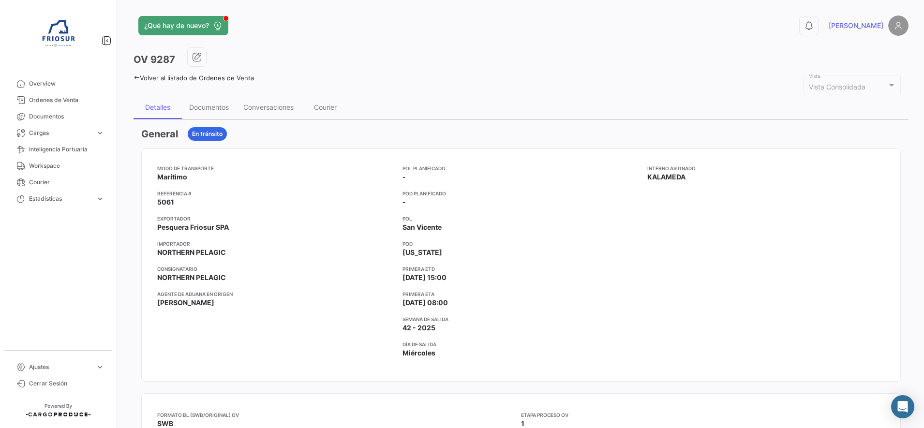
click at [135, 81] on link "Volver al listado de Ordenes de Venta" at bounding box center [193, 78] width 120 height 8
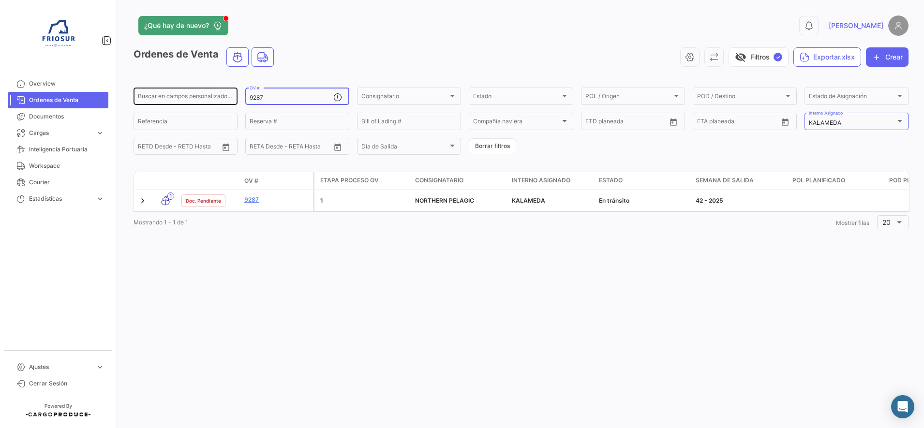
drag, startPoint x: 272, startPoint y: 98, endPoint x: 211, endPoint y: 98, distance: 60.9
click at [0, 0] on div "Buscar en campos personalizados... 9287 OV # Consignatario Consignatario Estado…" at bounding box center [0, 0] width 0 height 0
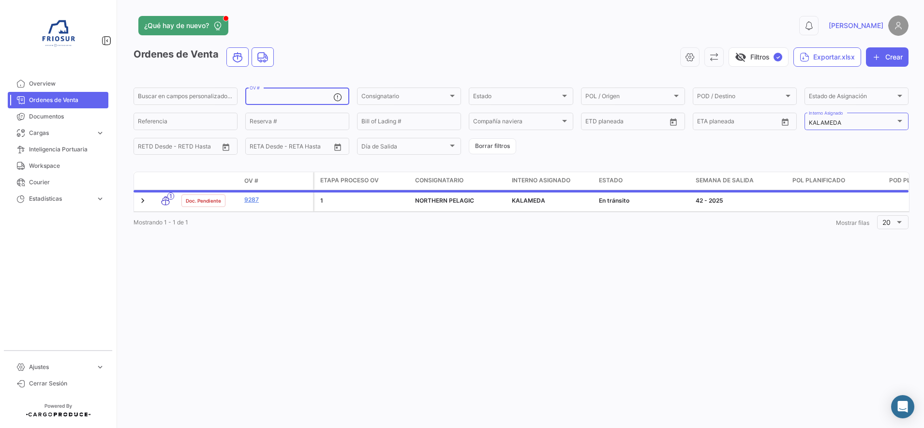
click at [412, 30] on div "¿Qué hay de nuevo?" at bounding box center [346, 25] width 426 height 19
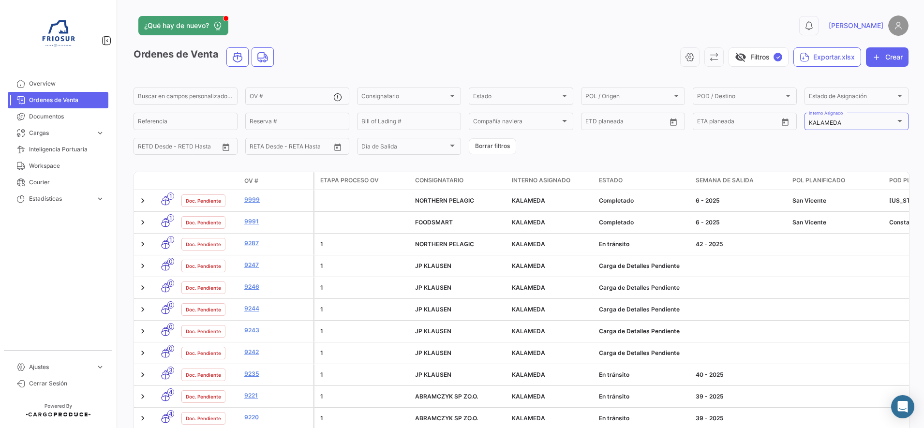
click at [340, 178] on span "Etapa Proceso OV" at bounding box center [349, 180] width 59 height 9
click at [347, 180] on span "Etapa Proceso OV" at bounding box center [349, 180] width 59 height 9
click at [321, 181] on span "Etapa Proceso OV" at bounding box center [349, 180] width 59 height 9
click at [371, 180] on span "Etapa Proceso OV" at bounding box center [349, 180] width 59 height 9
click at [354, 184] on span "Etapa Proceso OV" at bounding box center [349, 180] width 59 height 9
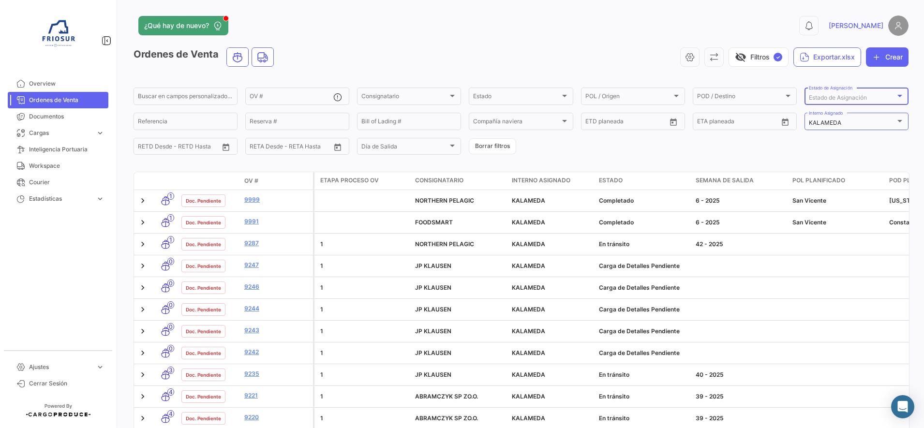
click at [844, 101] on span "Estado de Asignación" at bounding box center [837, 97] width 58 height 7
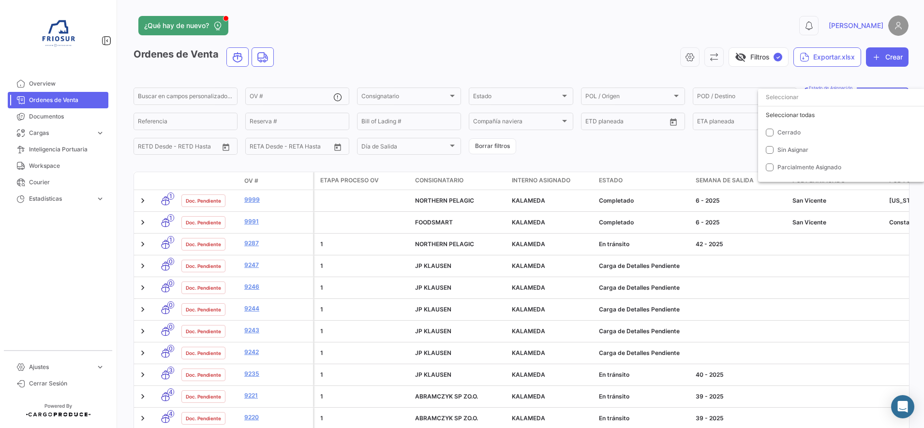
click at [694, 152] on div at bounding box center [462, 214] width 924 height 428
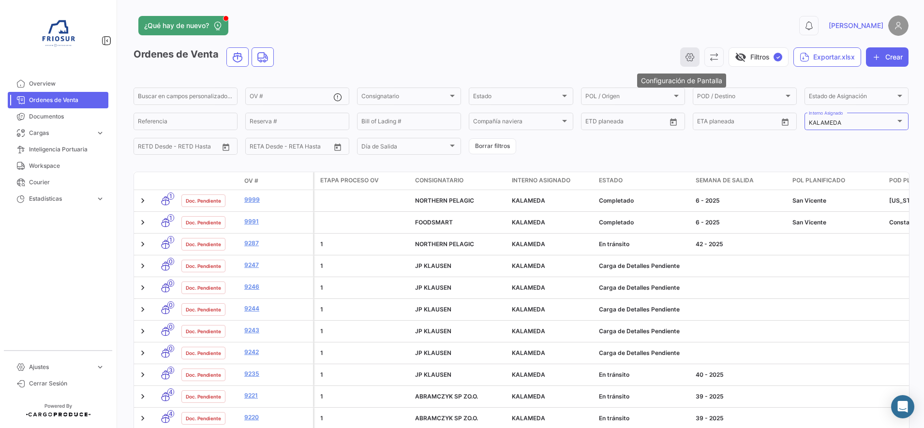
click at [685, 54] on icon "button" at bounding box center [690, 57] width 10 height 10
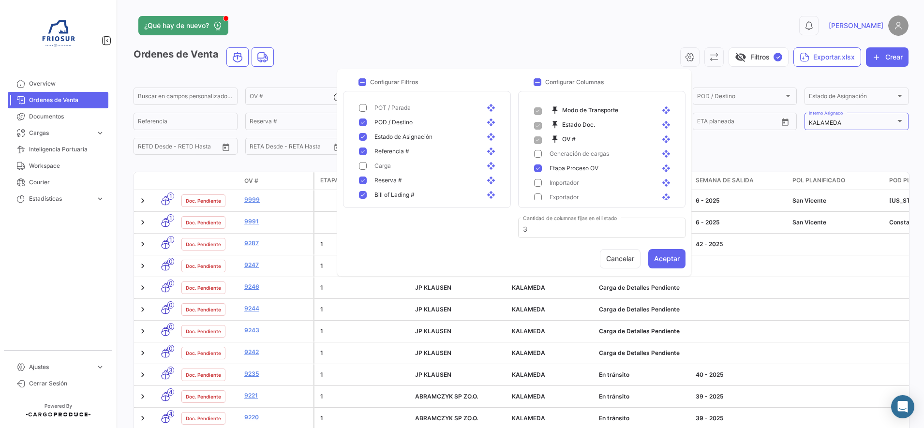
scroll to position [121, 0]
click at [362, 133] on mat-pseudo-checkbox at bounding box center [363, 135] width 8 height 8
click at [657, 258] on button "Aceptar" at bounding box center [666, 258] width 37 height 19
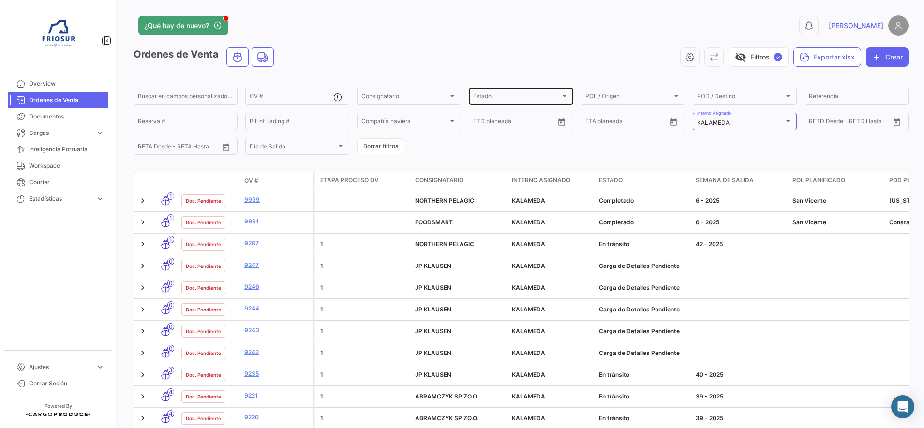
click at [555, 91] on div "Estado Estado" at bounding box center [520, 95] width 95 height 19
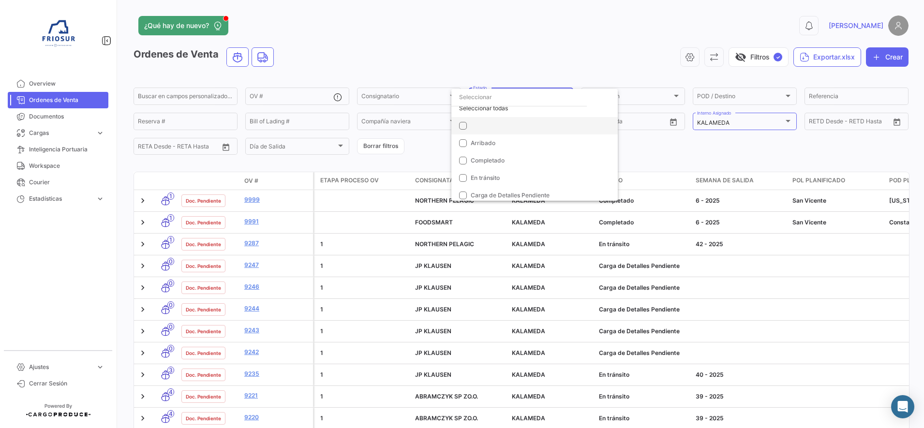
scroll to position [10, 0]
click at [465, 174] on mat-pseudo-checkbox at bounding box center [463, 175] width 8 height 8
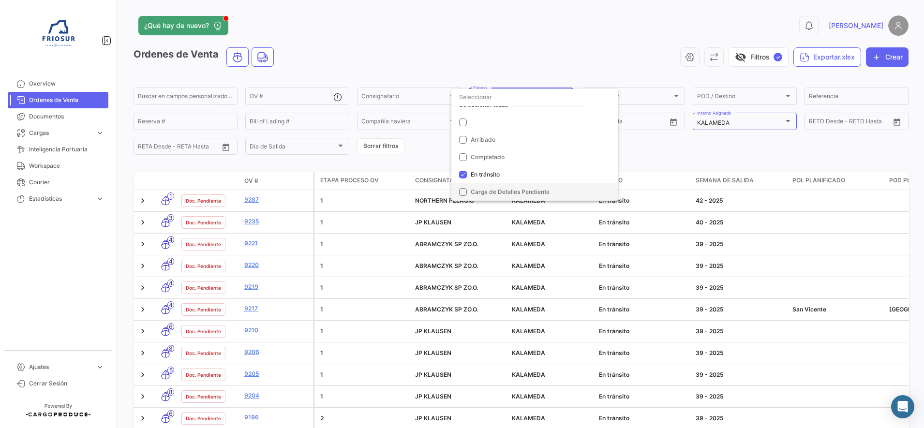
click at [465, 195] on mat-pseudo-checkbox at bounding box center [463, 192] width 8 height 8
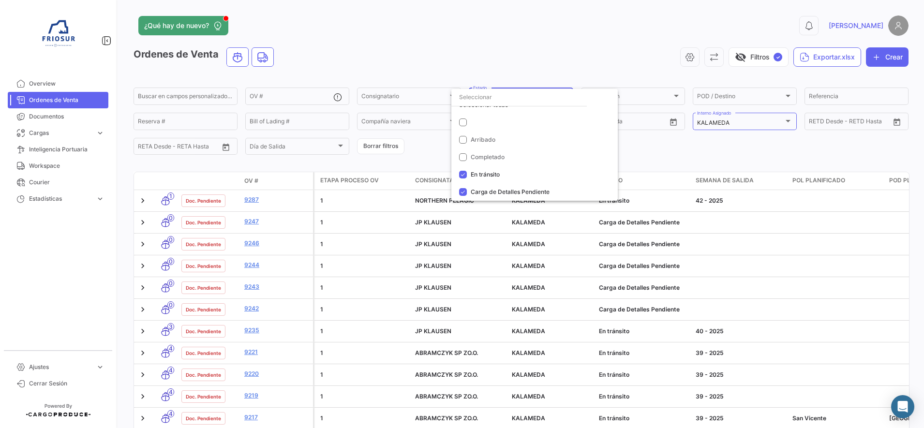
click at [432, 152] on div at bounding box center [462, 214] width 924 height 428
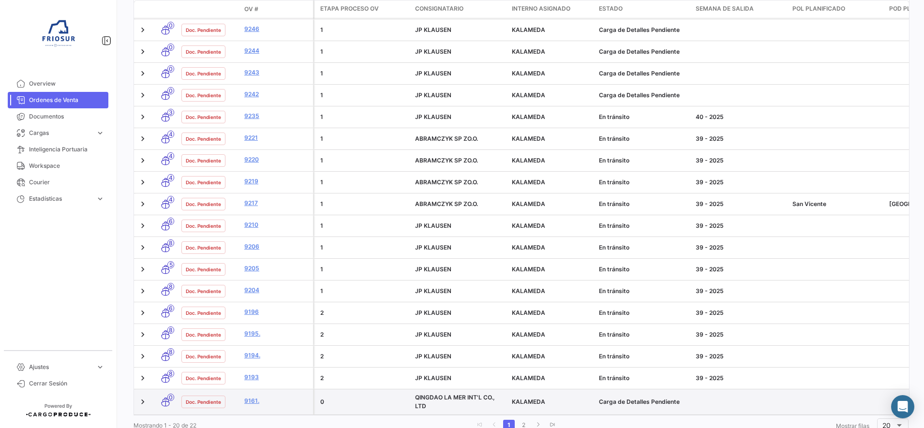
scroll to position [242, 0]
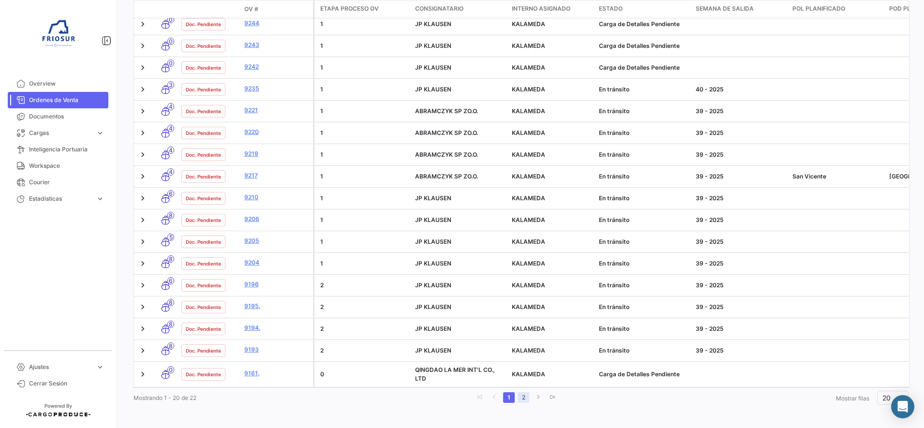
click at [517, 402] on link "2" at bounding box center [523, 397] width 12 height 11
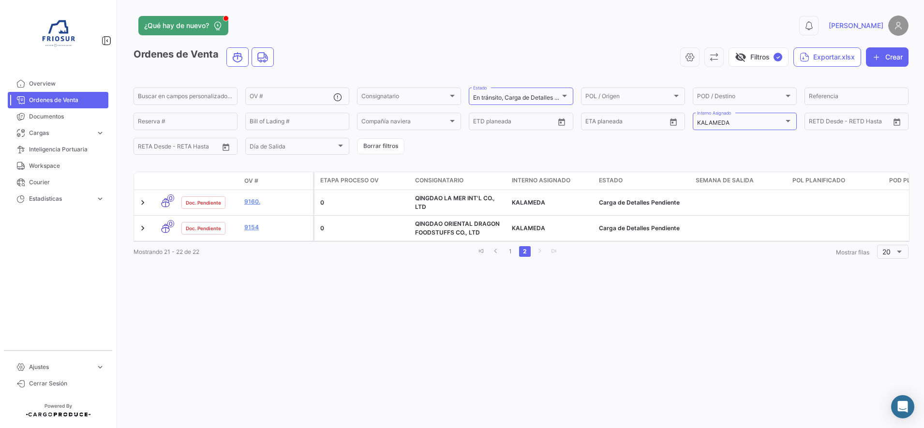
scroll to position [0, 0]
click at [510, 257] on link "1" at bounding box center [510, 251] width 12 height 11
